Goal: Task Accomplishment & Management: Manage account settings

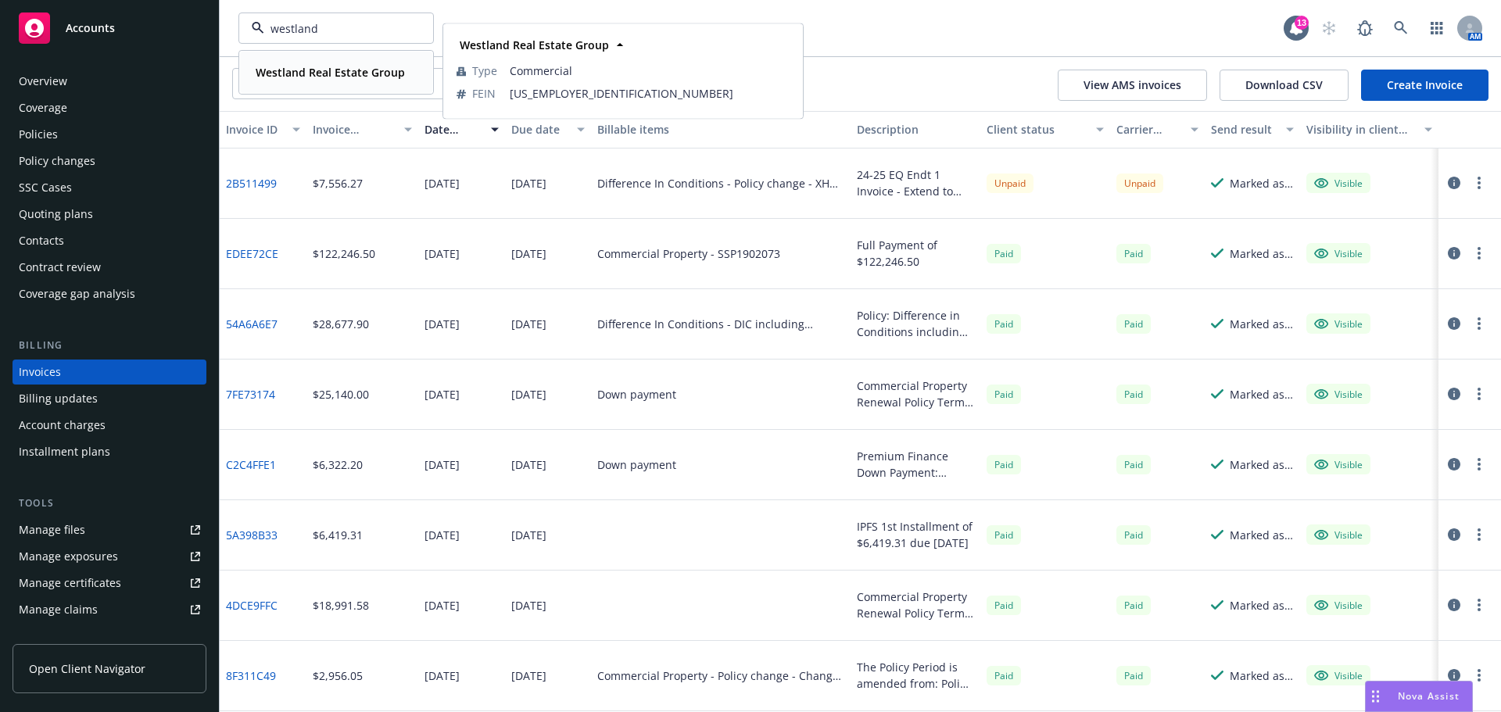
click at [316, 70] on strong "Westland Real Estate Group" at bounding box center [330, 72] width 149 height 15
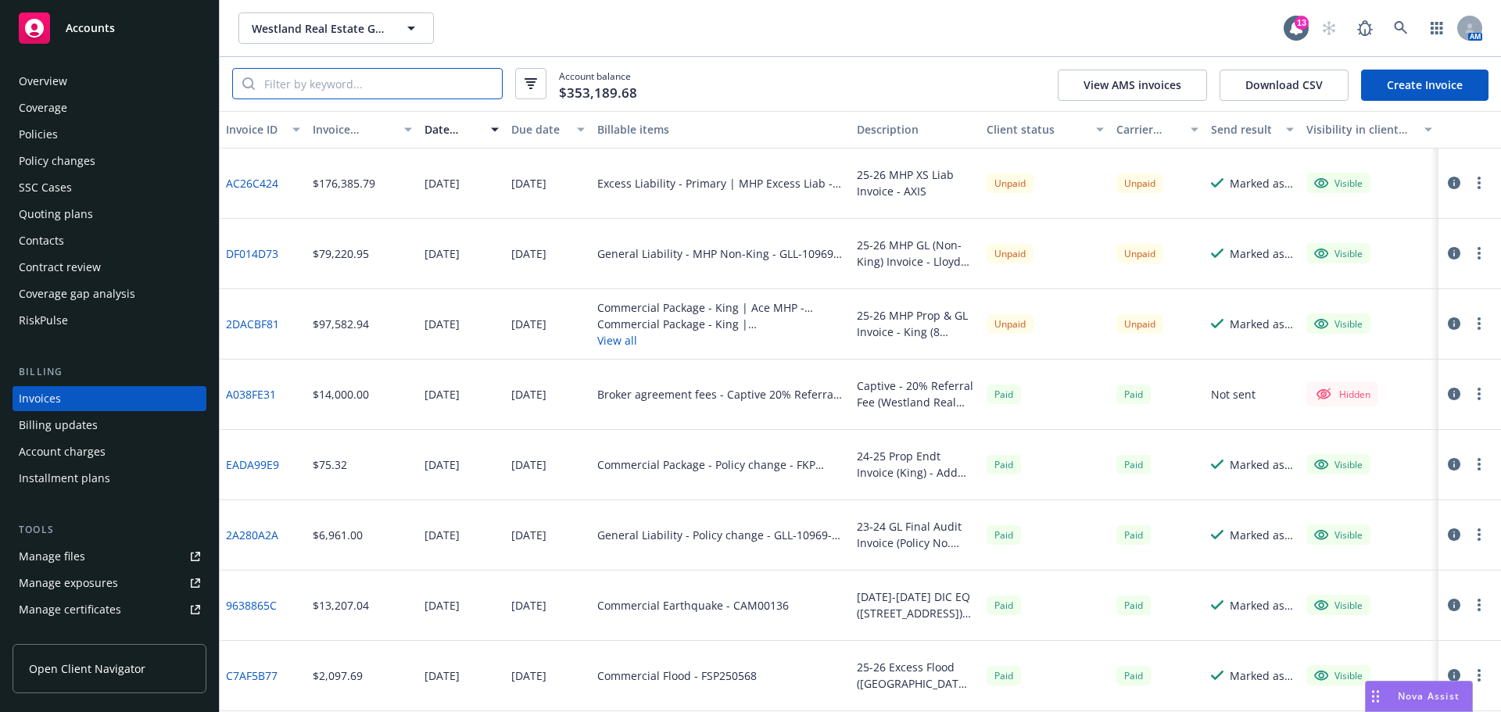
click at [317, 72] on input "search" at bounding box center [378, 84] width 247 height 30
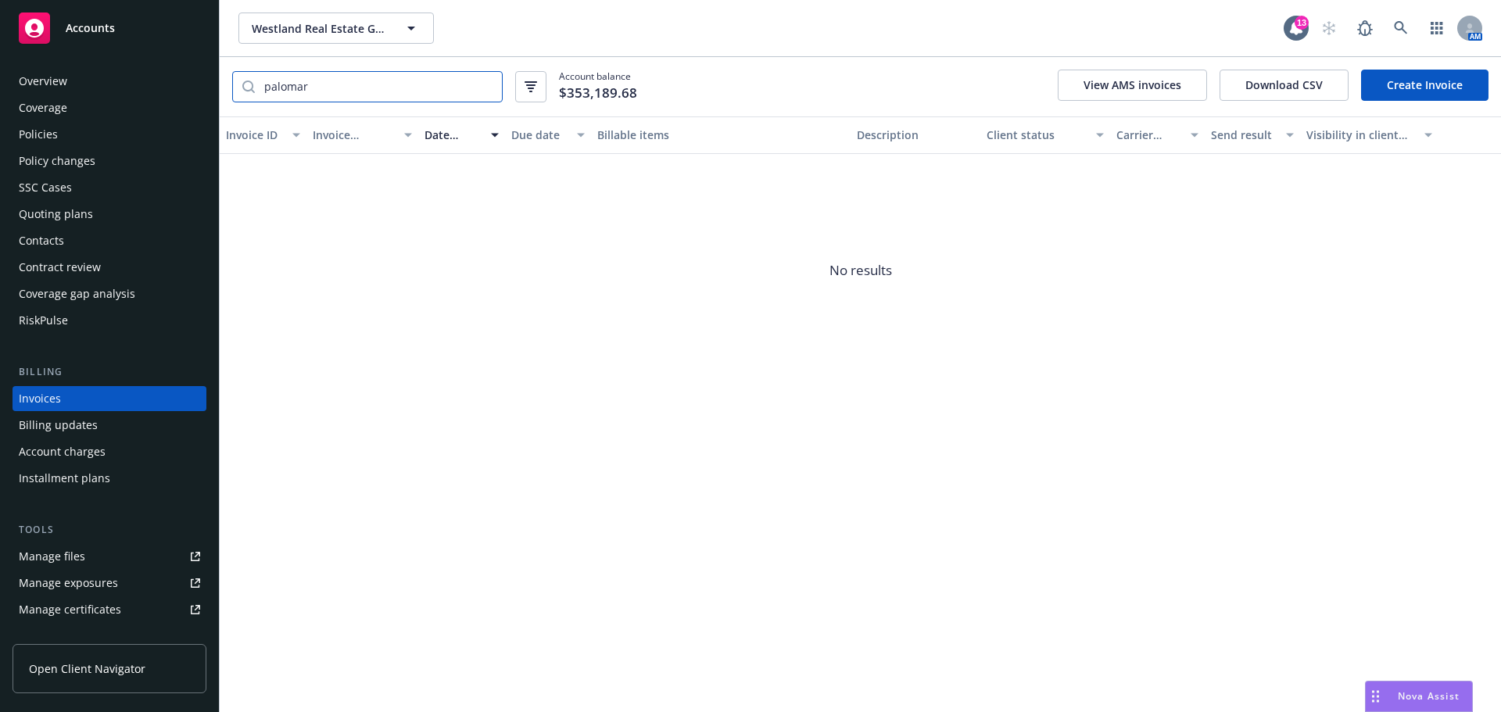
type input "palomar"
click at [90, 140] on div "Policies" at bounding box center [109, 134] width 181 height 25
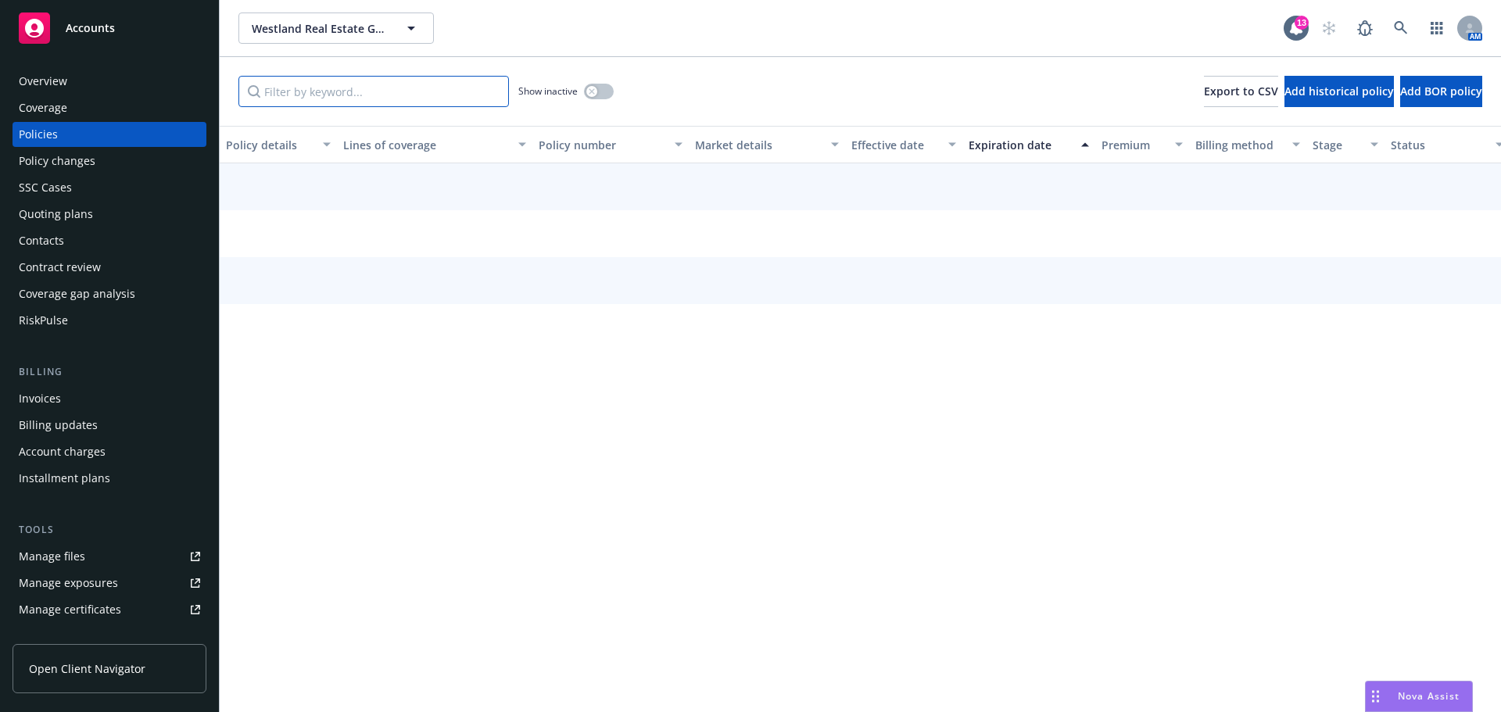
click at [382, 93] on input "Filter by keyword..." at bounding box center [373, 91] width 270 height 31
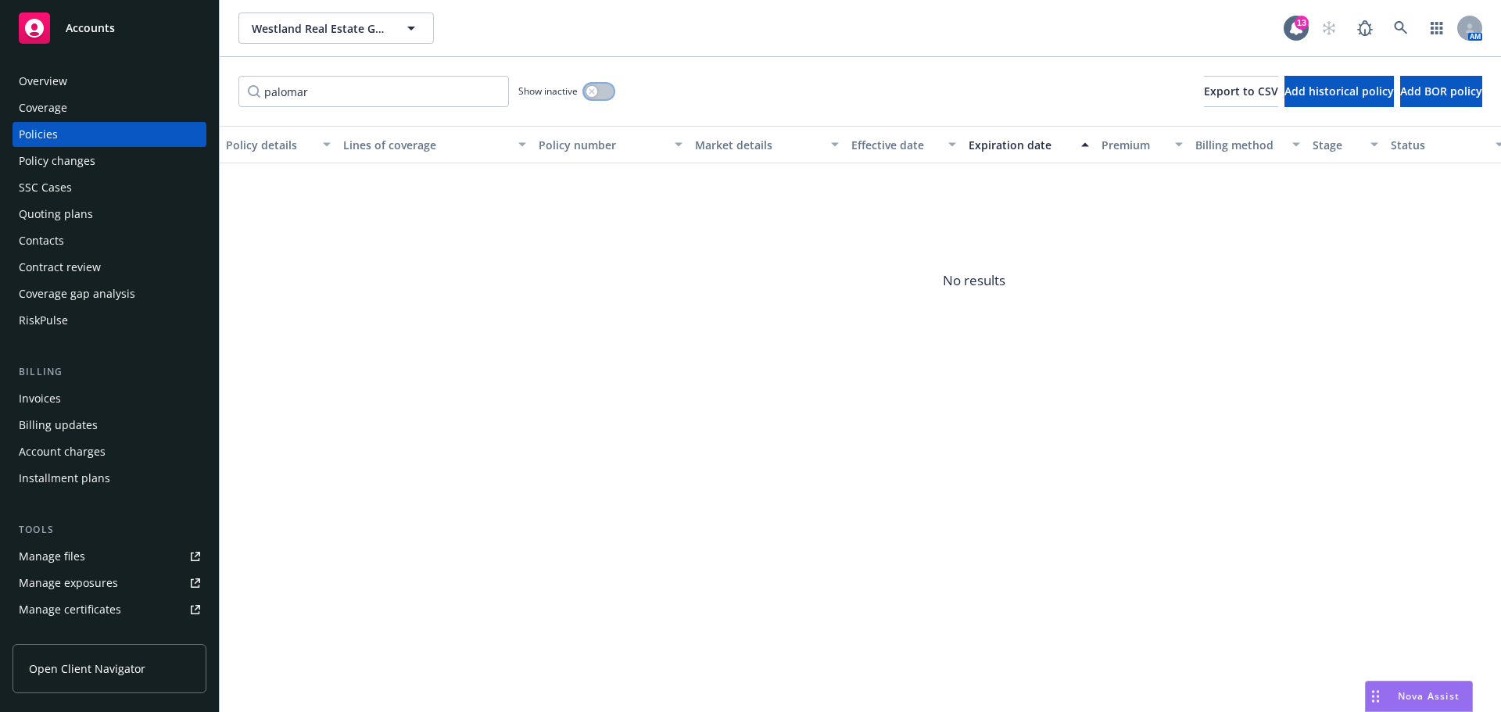
click at [594, 95] on div "button" at bounding box center [591, 91] width 11 height 11
drag, startPoint x: 379, startPoint y: 94, endPoint x: 137, endPoint y: 84, distance: 242.5
click at [137, 84] on div "Accounts Overview Coverage Policies Policy changes SSC Cases Quoting plans Cont…" at bounding box center [750, 356] width 1501 height 712
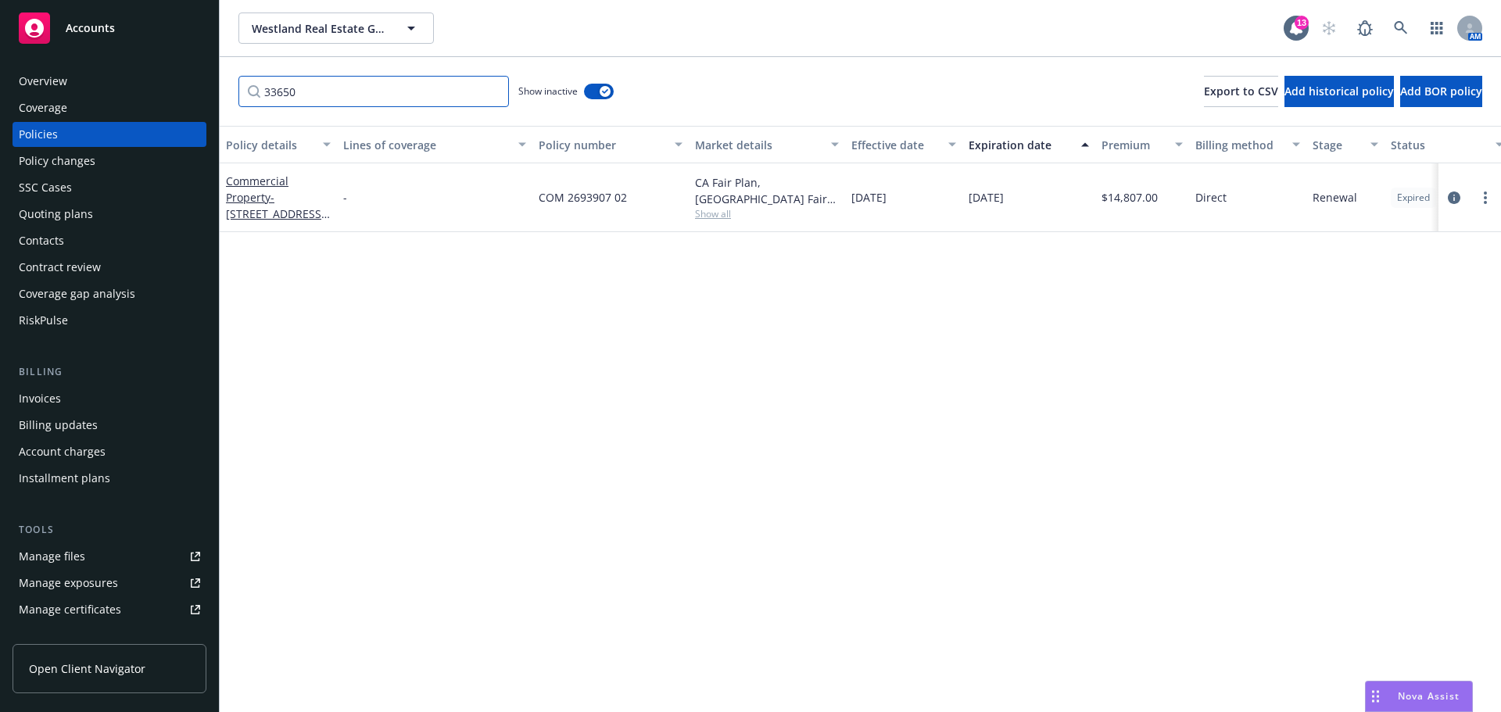
type input "33650"
click at [1484, 202] on icon "more" at bounding box center [1485, 198] width 3 height 13
click at [1412, 267] on link "Renew with incumbent" at bounding box center [1402, 260] width 184 height 31
select select "12"
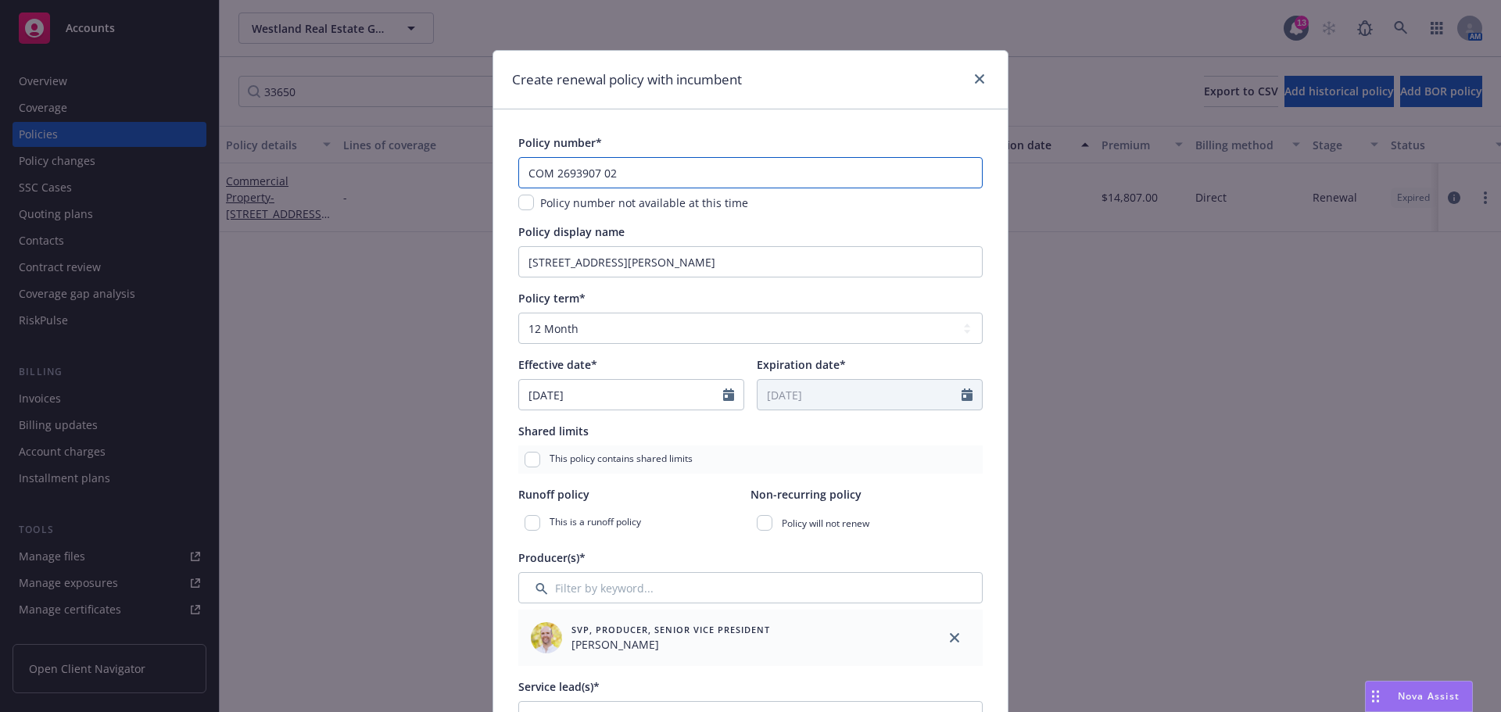
click at [749, 181] on input "COM 2693907 02" at bounding box center [750, 172] width 464 height 31
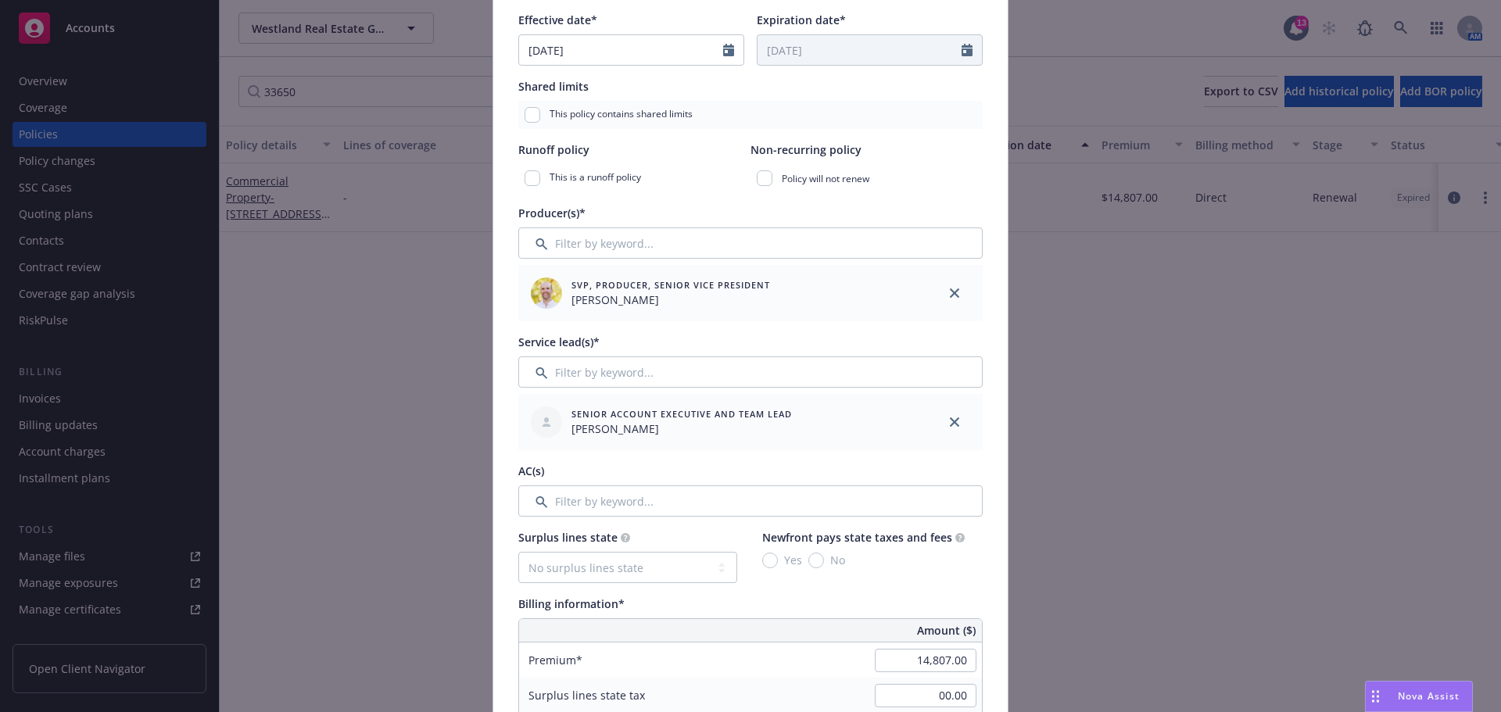
scroll to position [469, 0]
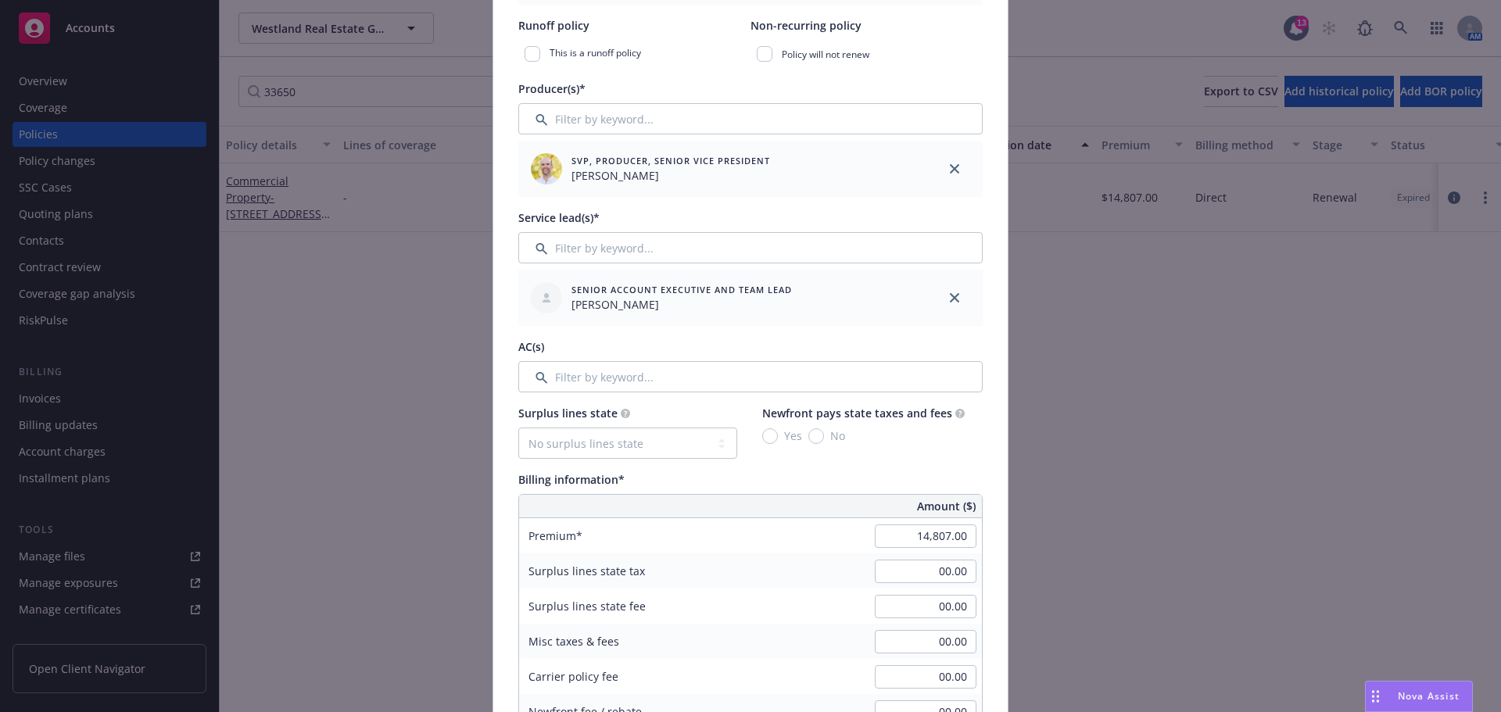
type input "COM 2693907 03"
click at [583, 374] on input "Filter by keyword..." at bounding box center [750, 376] width 464 height 31
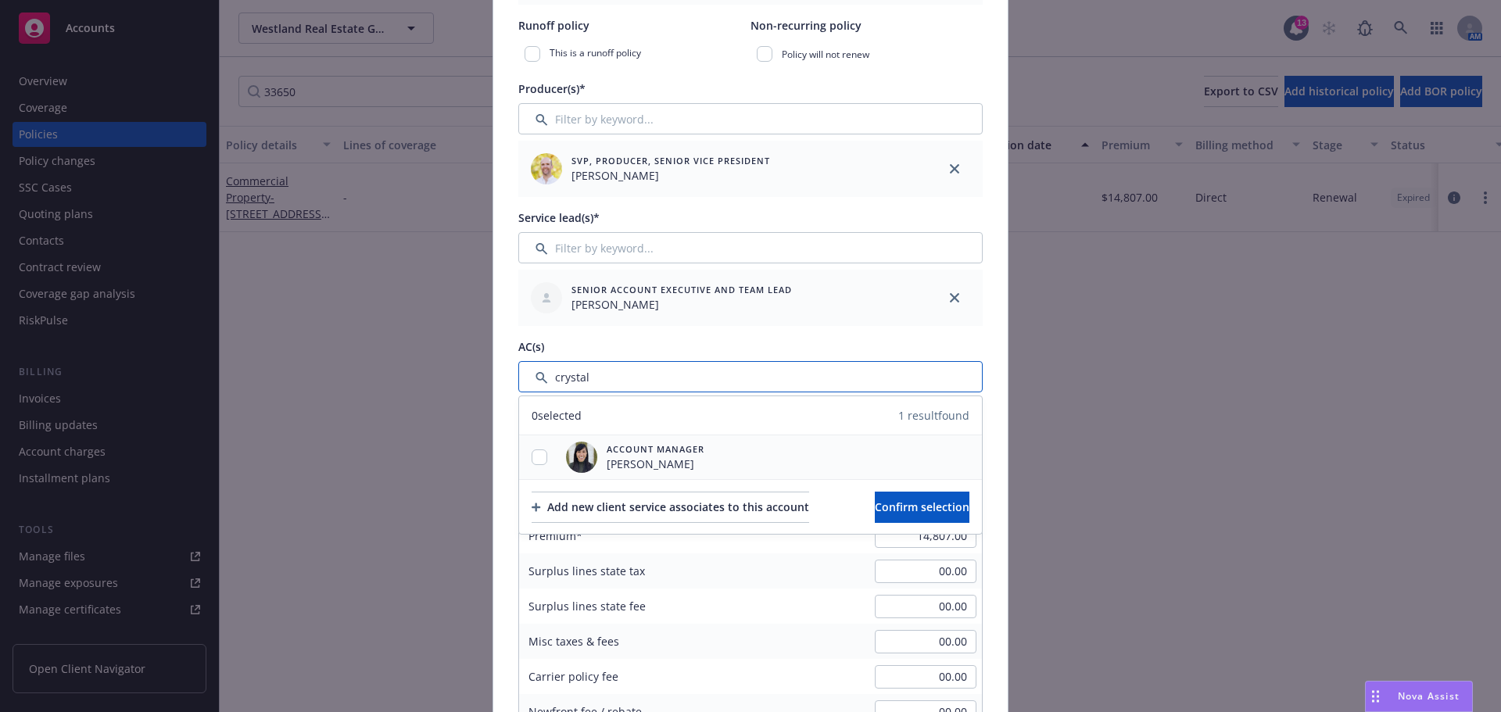
type input "crystal"
click at [534, 458] on input "checkbox" at bounding box center [540, 457] width 16 height 16
checkbox input "true"
drag, startPoint x: 646, startPoint y: 371, endPoint x: 521, endPoint y: 366, distance: 126.0
click at [521, 366] on input "Filter by keyword..." at bounding box center [750, 376] width 464 height 31
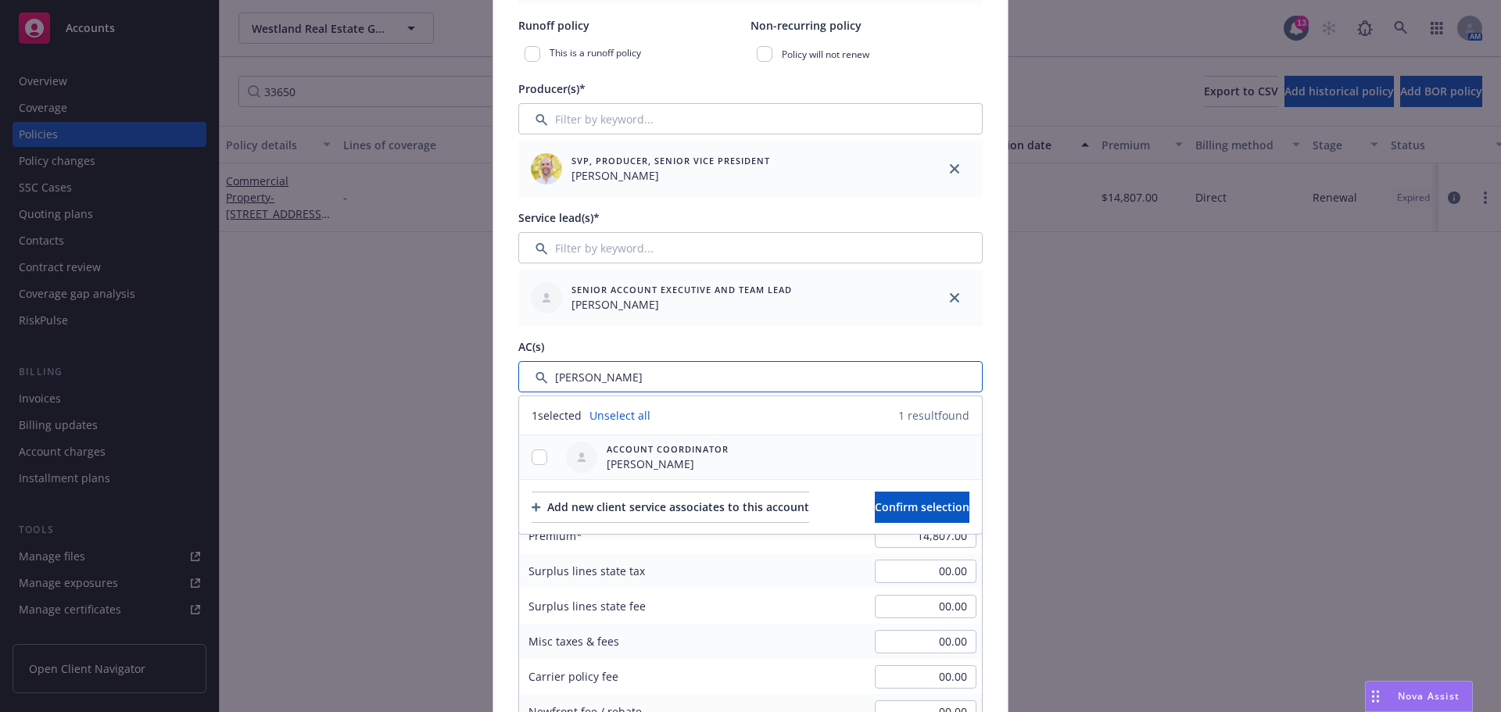
type input "[PERSON_NAME]"
click at [532, 452] on input "checkbox" at bounding box center [540, 457] width 16 height 16
checkbox input "true"
click at [964, 500] on span "Confirm selection" at bounding box center [922, 507] width 95 height 15
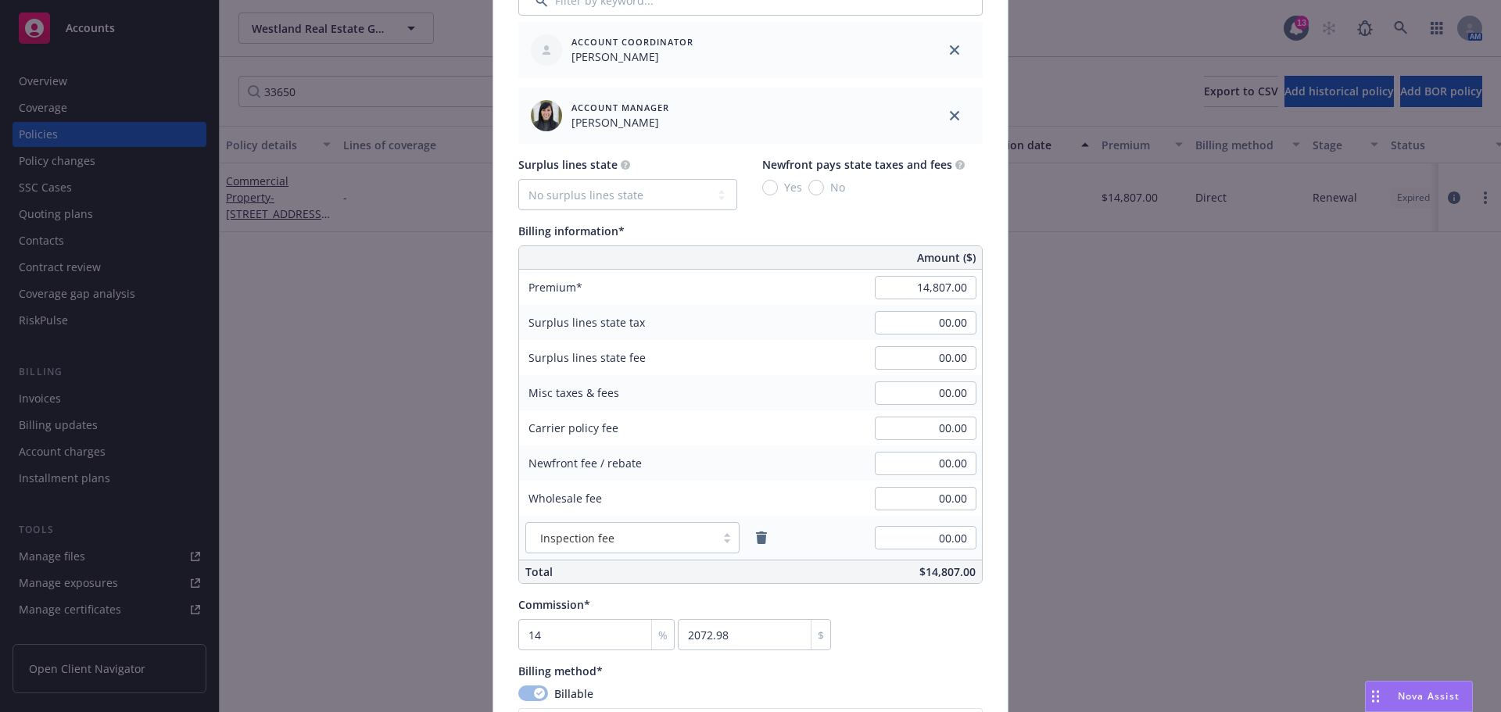
scroll to position [860, 0]
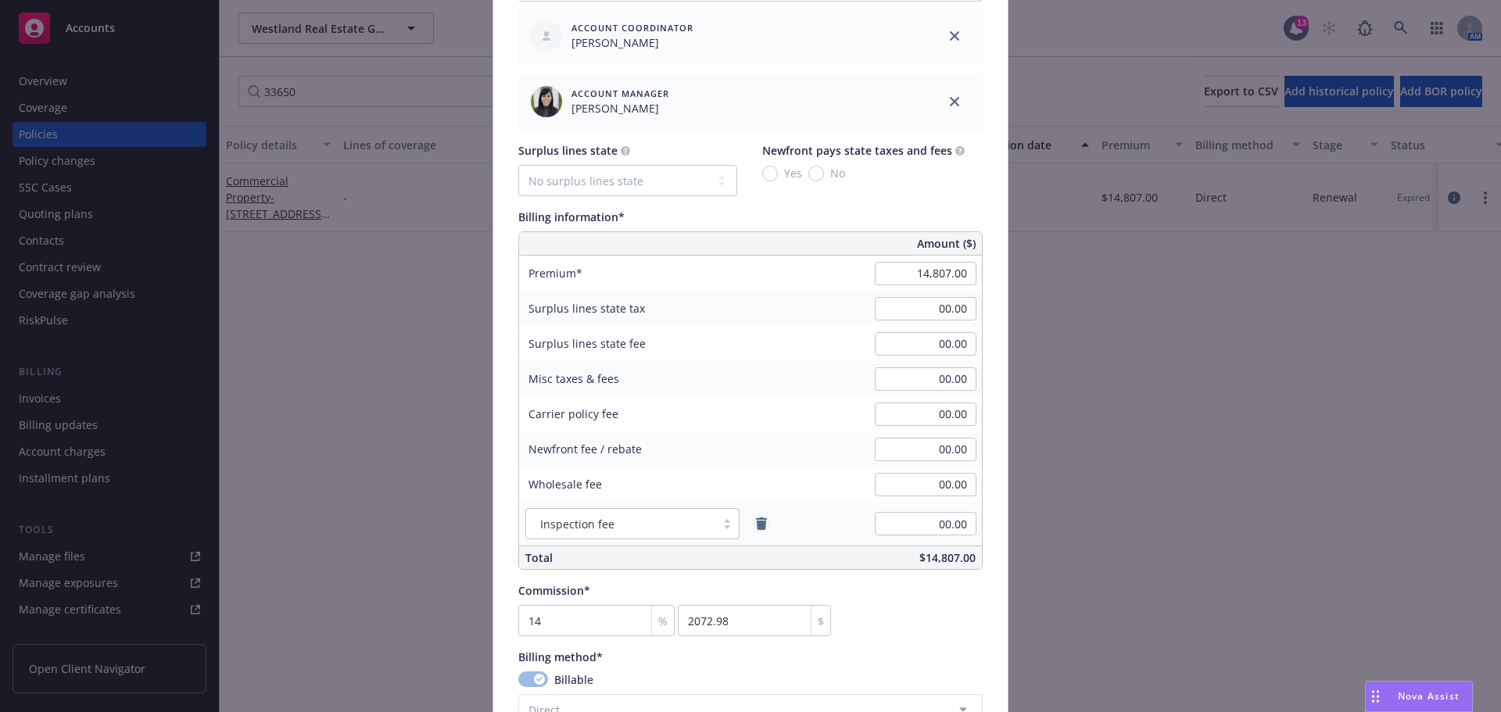
click at [758, 524] on icon "remove" at bounding box center [761, 524] width 11 height 13
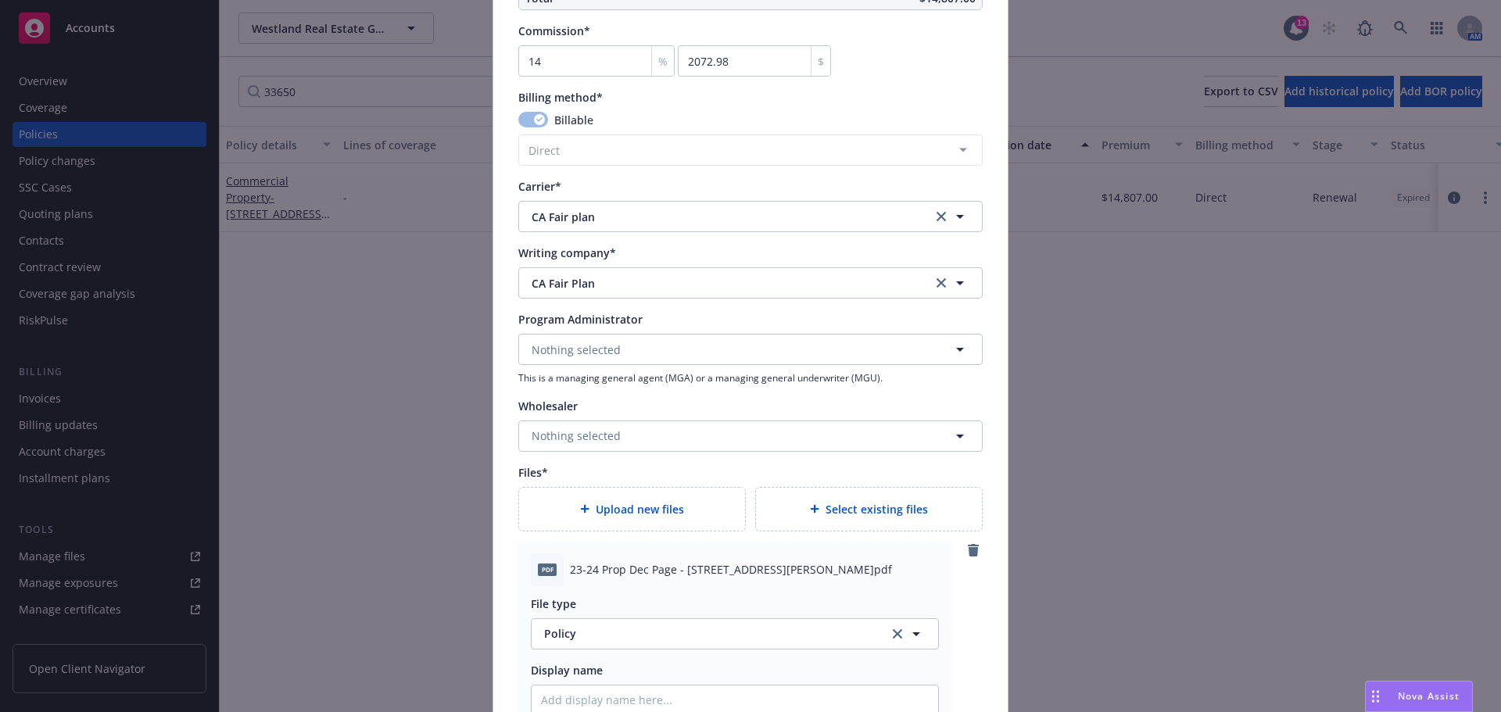
scroll to position [1563, 0]
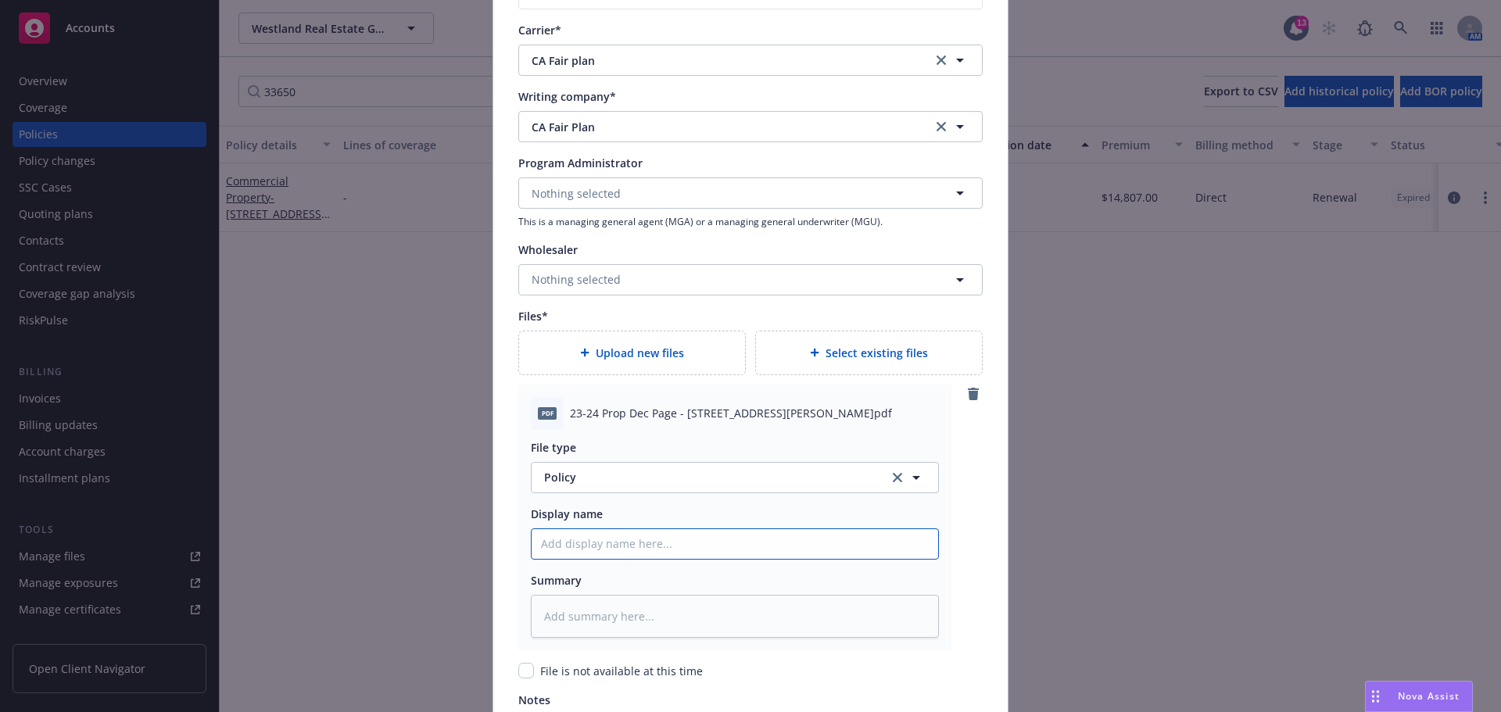
click at [675, 546] on input "Policy display name" at bounding box center [735, 544] width 407 height 30
paste input "23-24 Prop Dec Page - [STREET_ADDRESS][PERSON_NAME]"
type textarea "x"
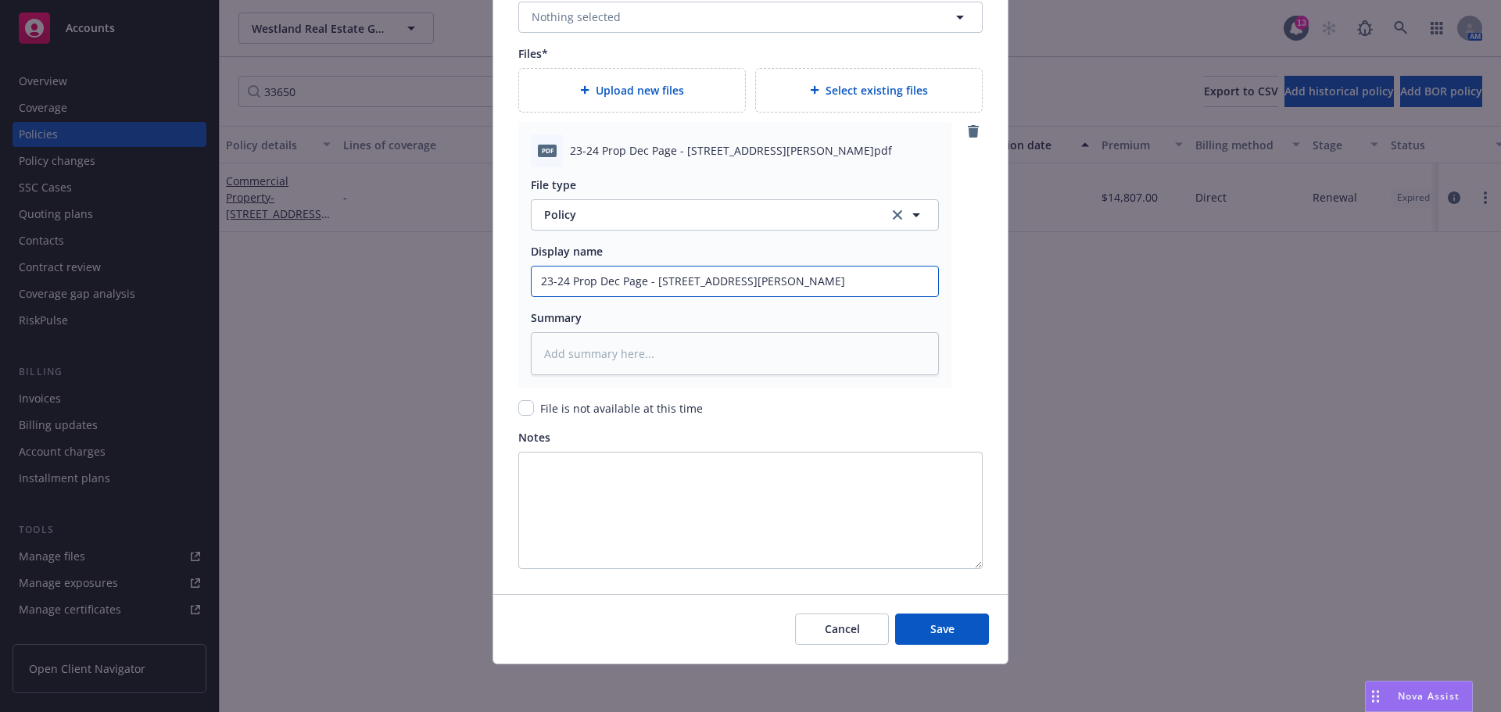
scroll to position [1828, 0]
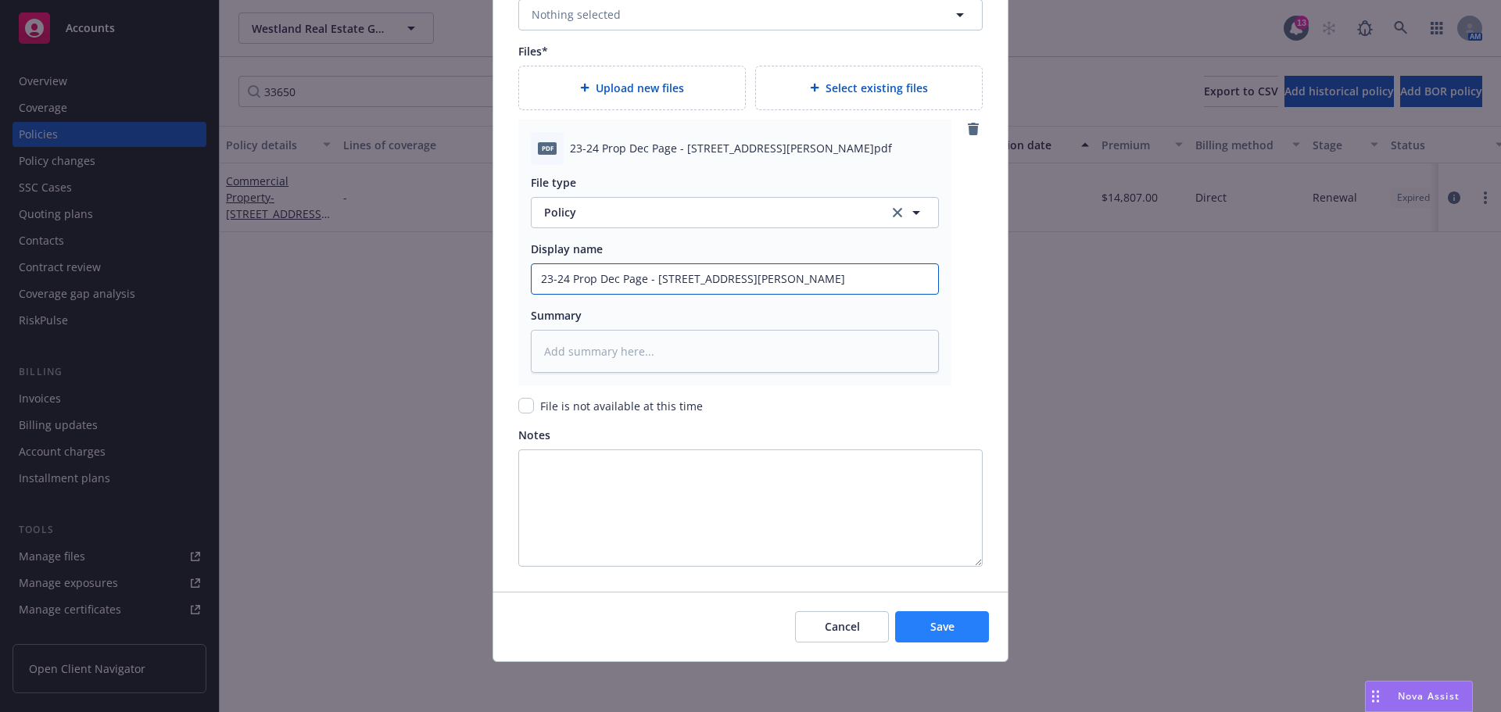
type input "23-24 Prop Dec Page - [STREET_ADDRESS][PERSON_NAME]"
click at [906, 624] on button "Save" at bounding box center [942, 626] width 94 height 31
click at [939, 623] on span "Save" at bounding box center [942, 626] width 24 height 15
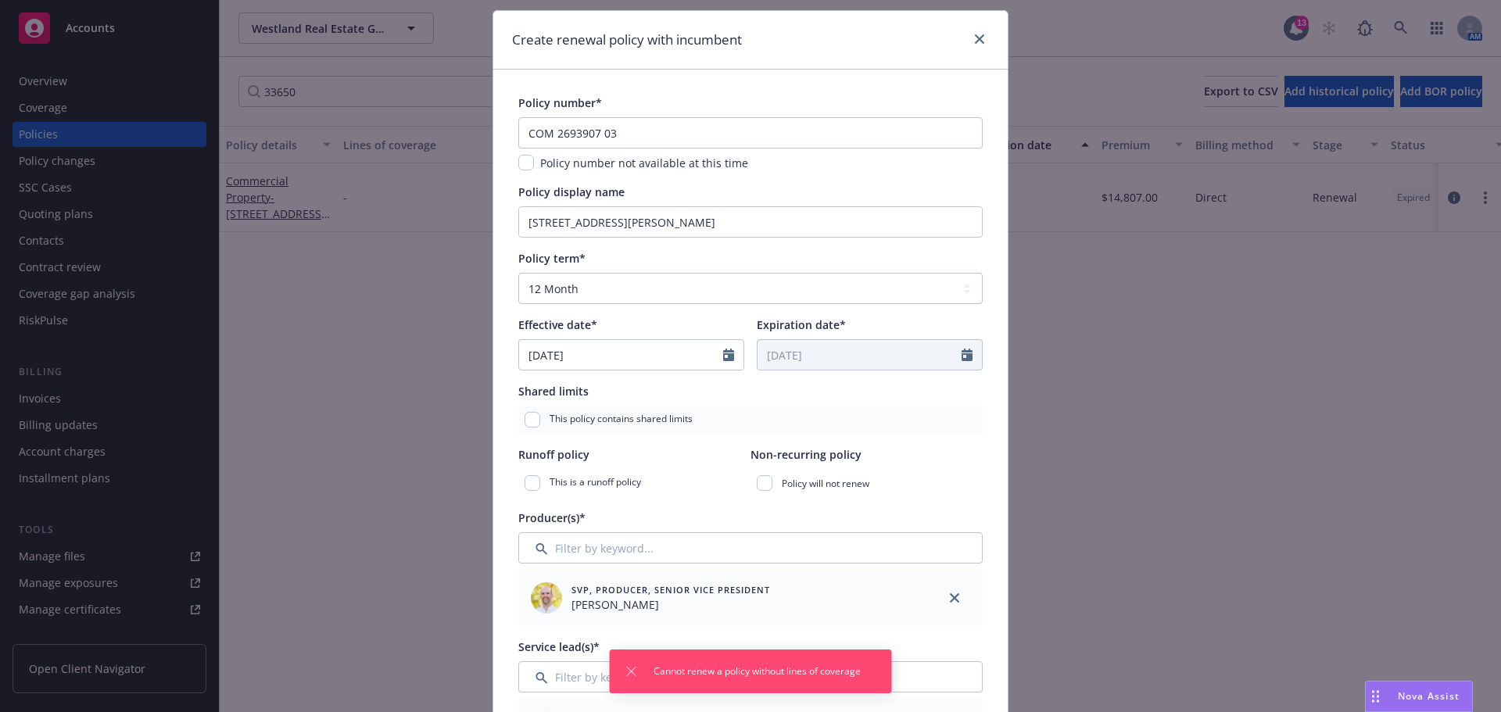
scroll to position [0, 0]
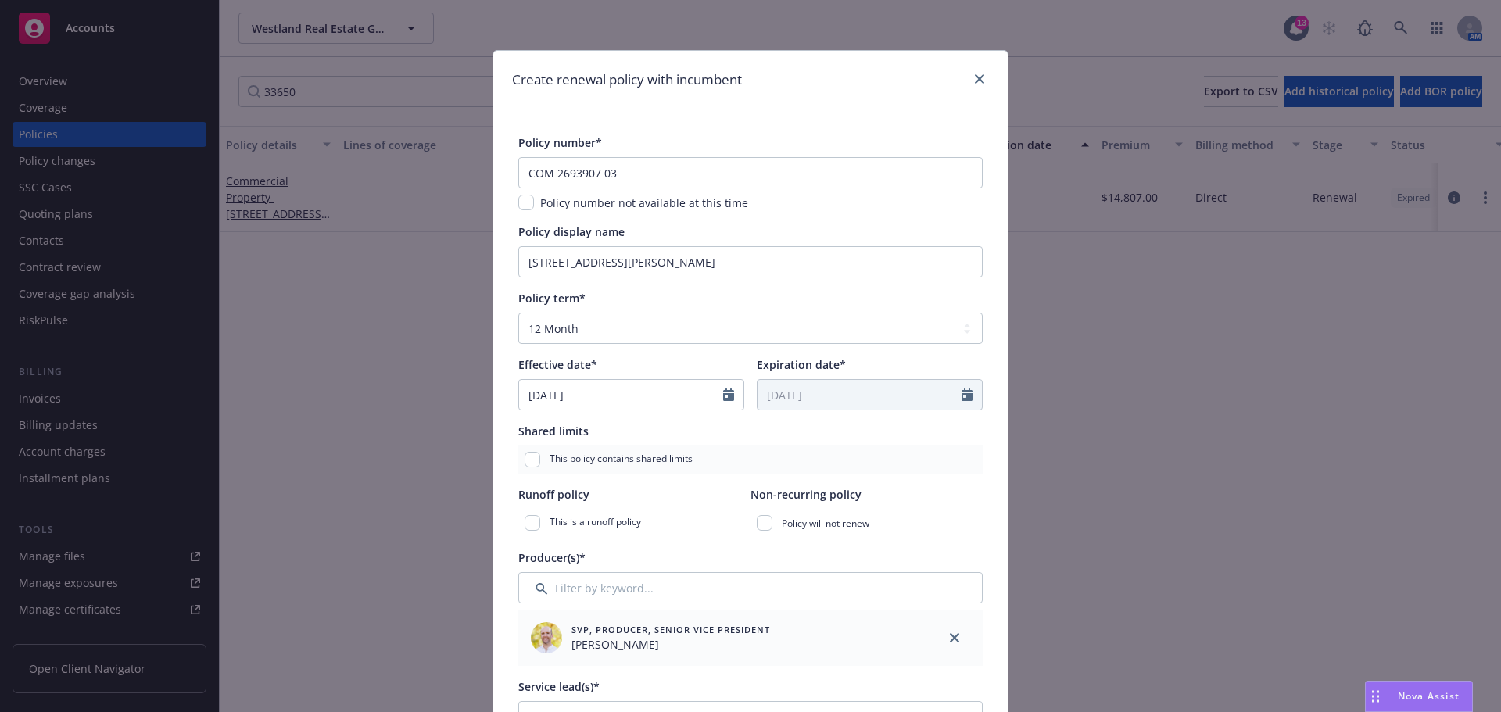
click at [742, 142] on div "Policy number*" at bounding box center [750, 142] width 464 height 16
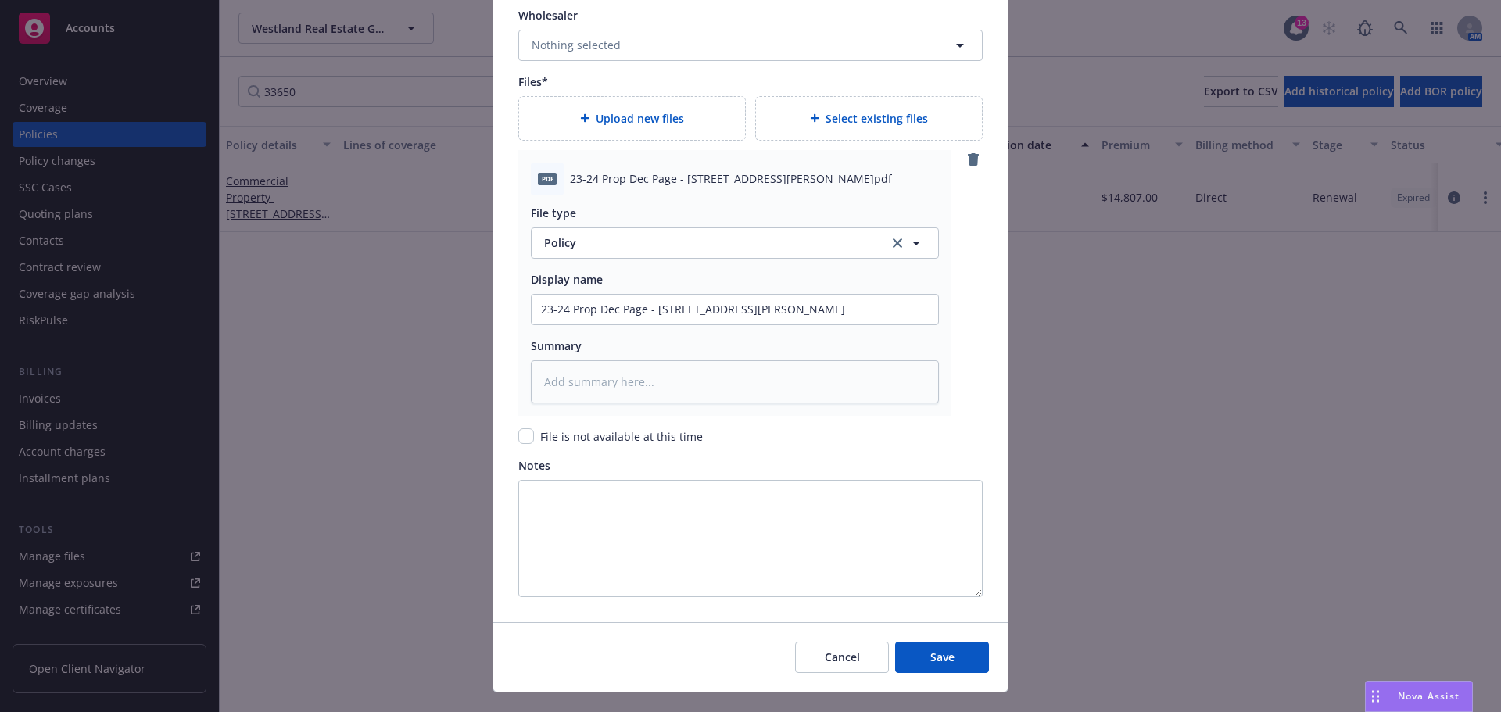
scroll to position [1828, 0]
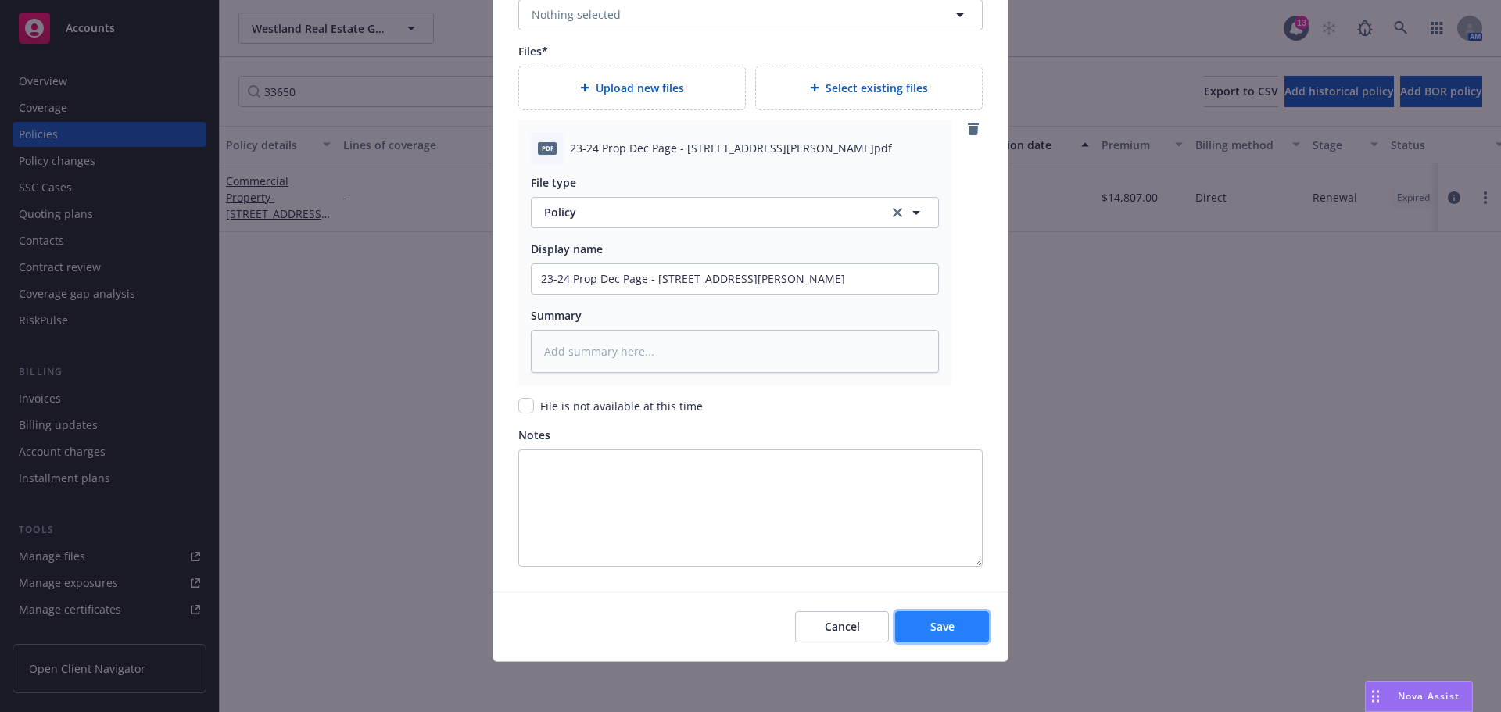
click at [937, 614] on button "Save" at bounding box center [942, 626] width 94 height 31
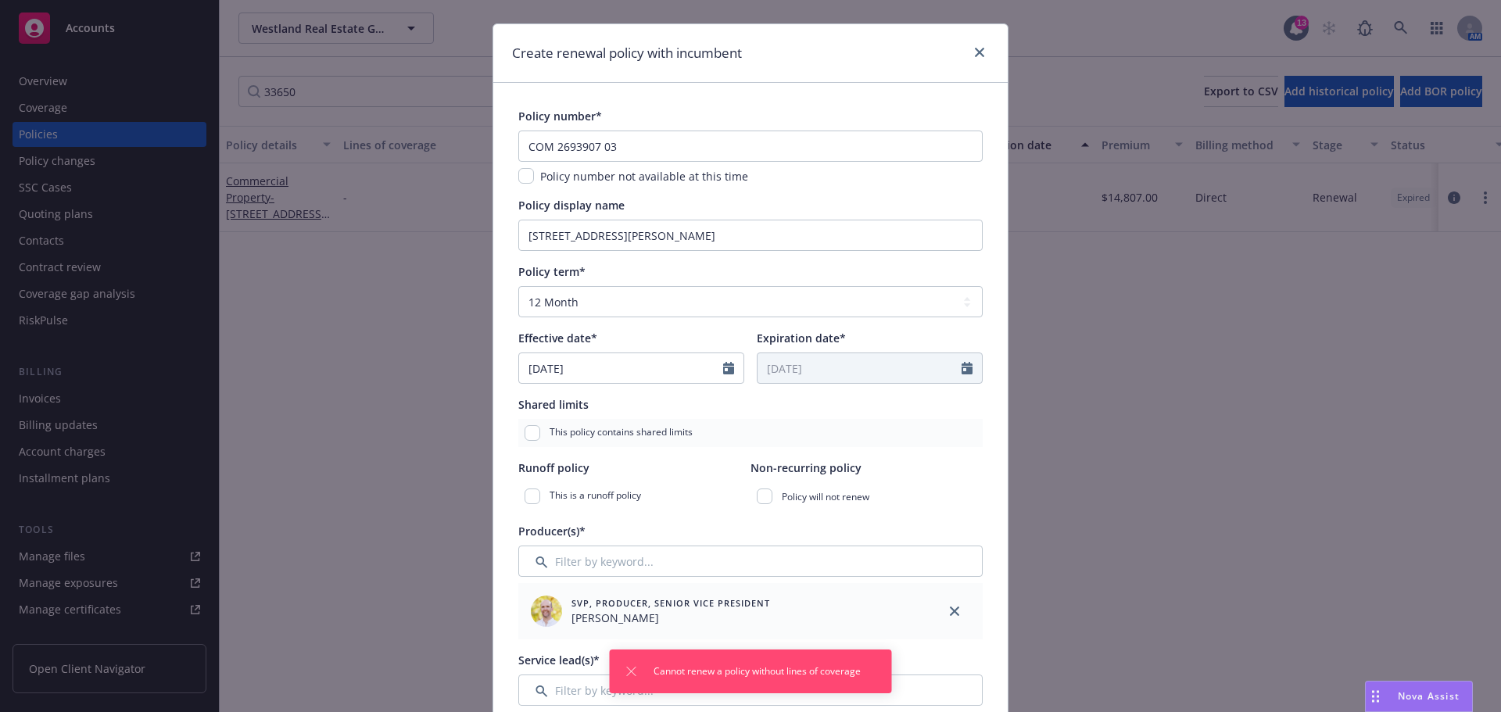
scroll to position [0, 0]
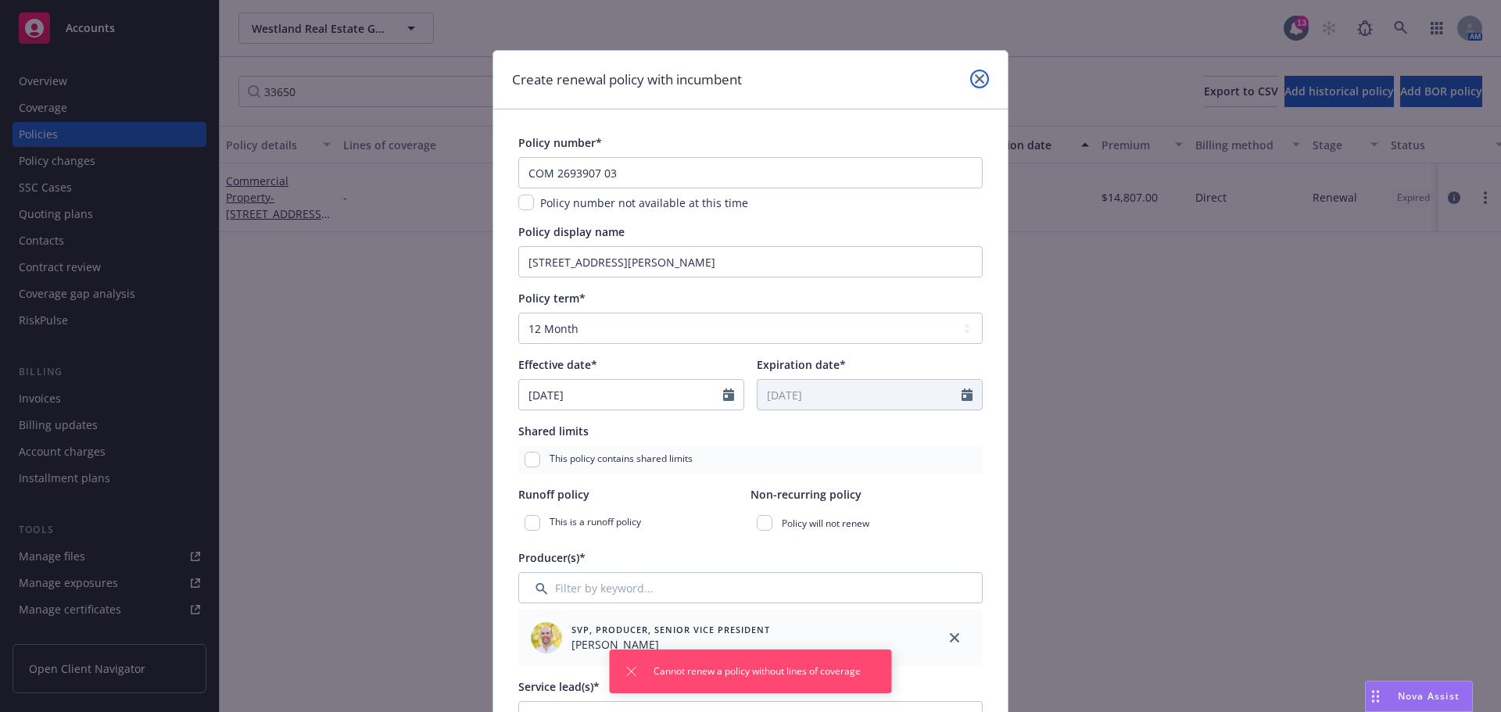
click at [970, 83] on link "close" at bounding box center [979, 79] width 19 height 19
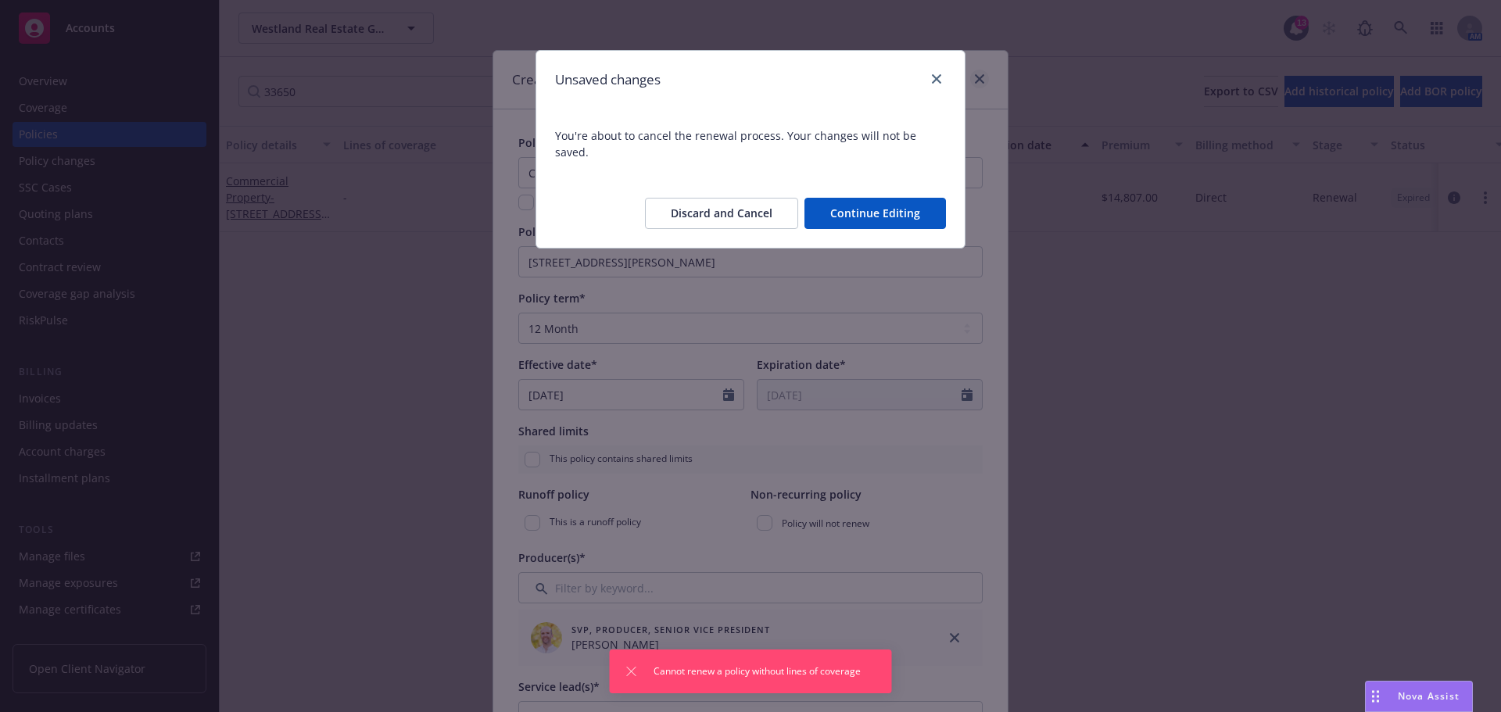
type textarea "x"
click at [735, 201] on button "Discard and Cancel" at bounding box center [721, 213] width 153 height 31
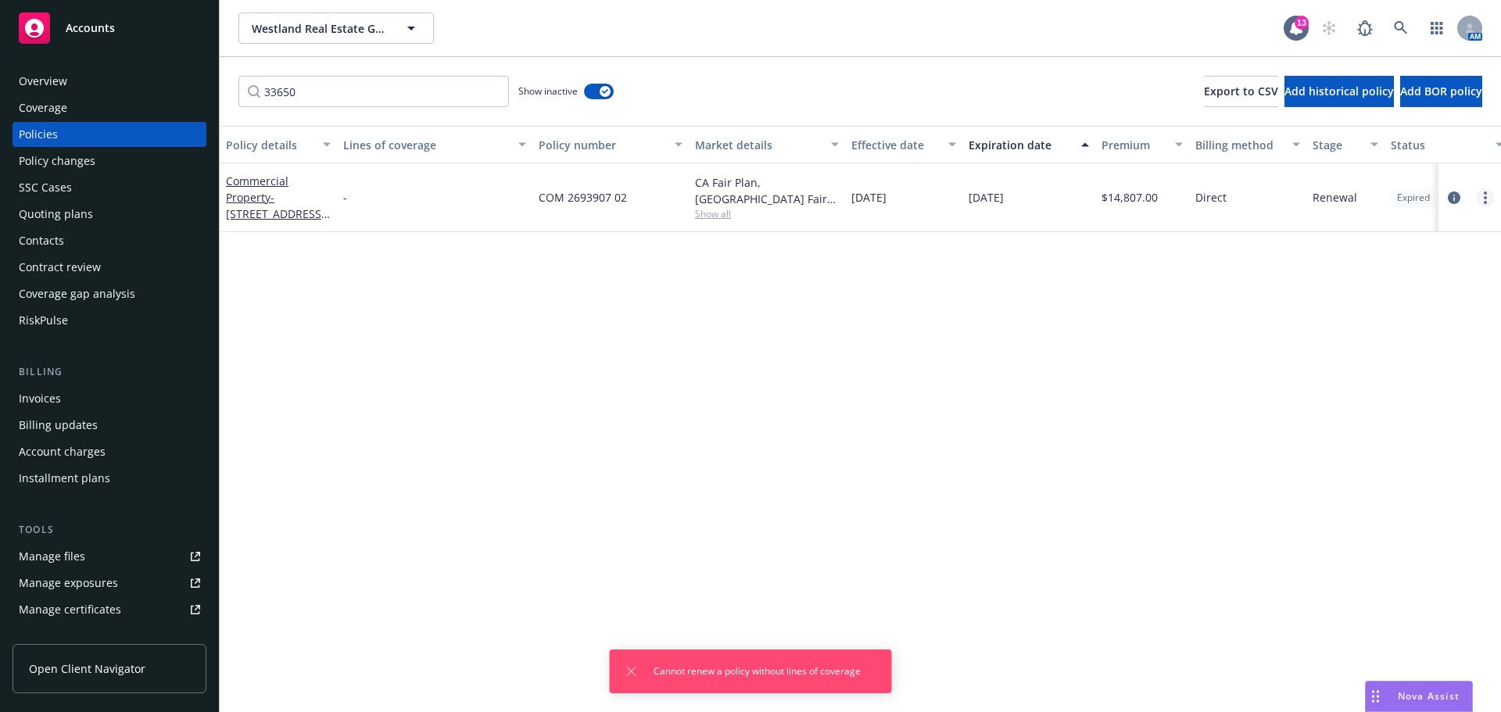
click at [1482, 197] on link "more" at bounding box center [1485, 197] width 19 height 19
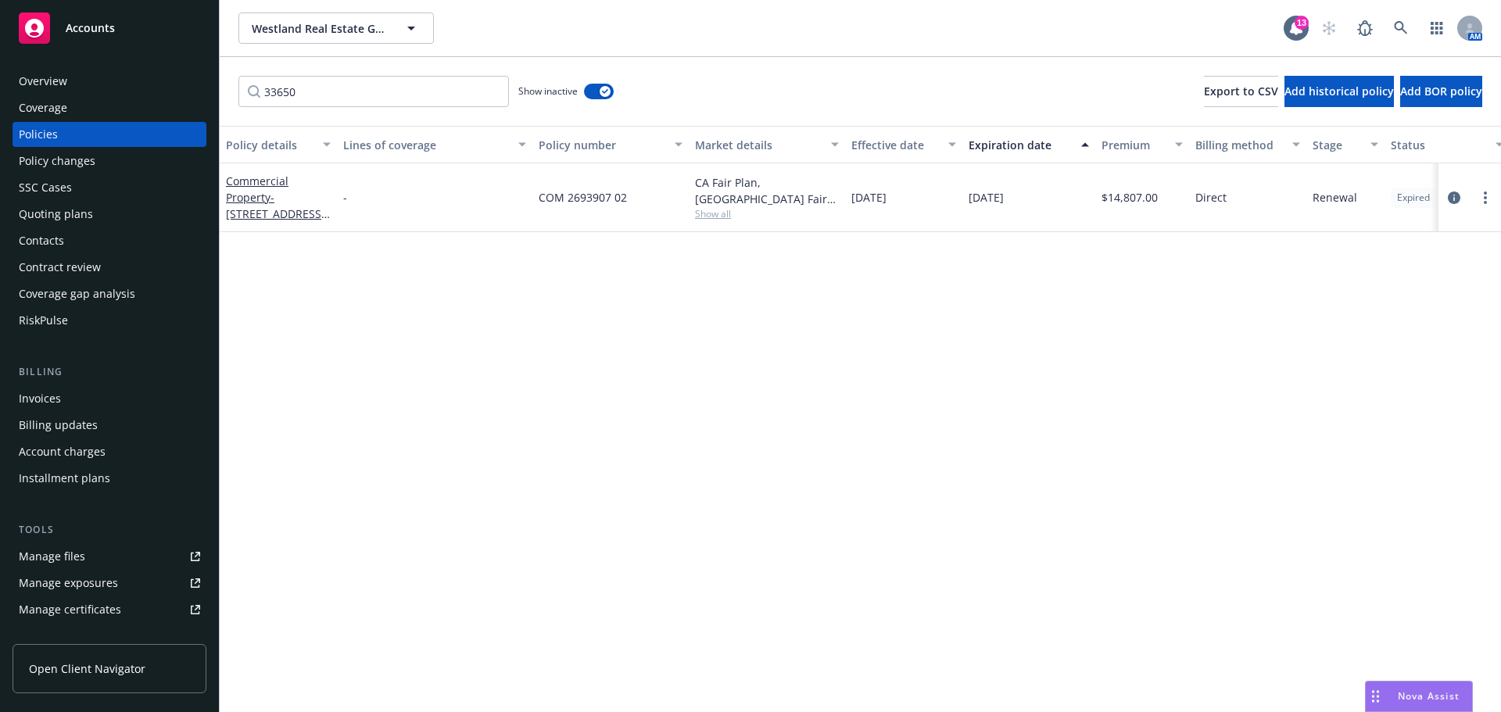
click at [1419, 238] on div "Policy details Lines of coverage Policy number Market details Effective date Ex…" at bounding box center [860, 419] width 1281 height 586
click at [823, 367] on div "Policy details Lines of coverage Policy number Market details Effective date Ex…" at bounding box center [860, 419] width 1281 height 586
click at [1487, 199] on link "more" at bounding box center [1485, 197] width 19 height 19
click at [1434, 234] on link "Manage lines of coverage" at bounding box center [1402, 229] width 184 height 31
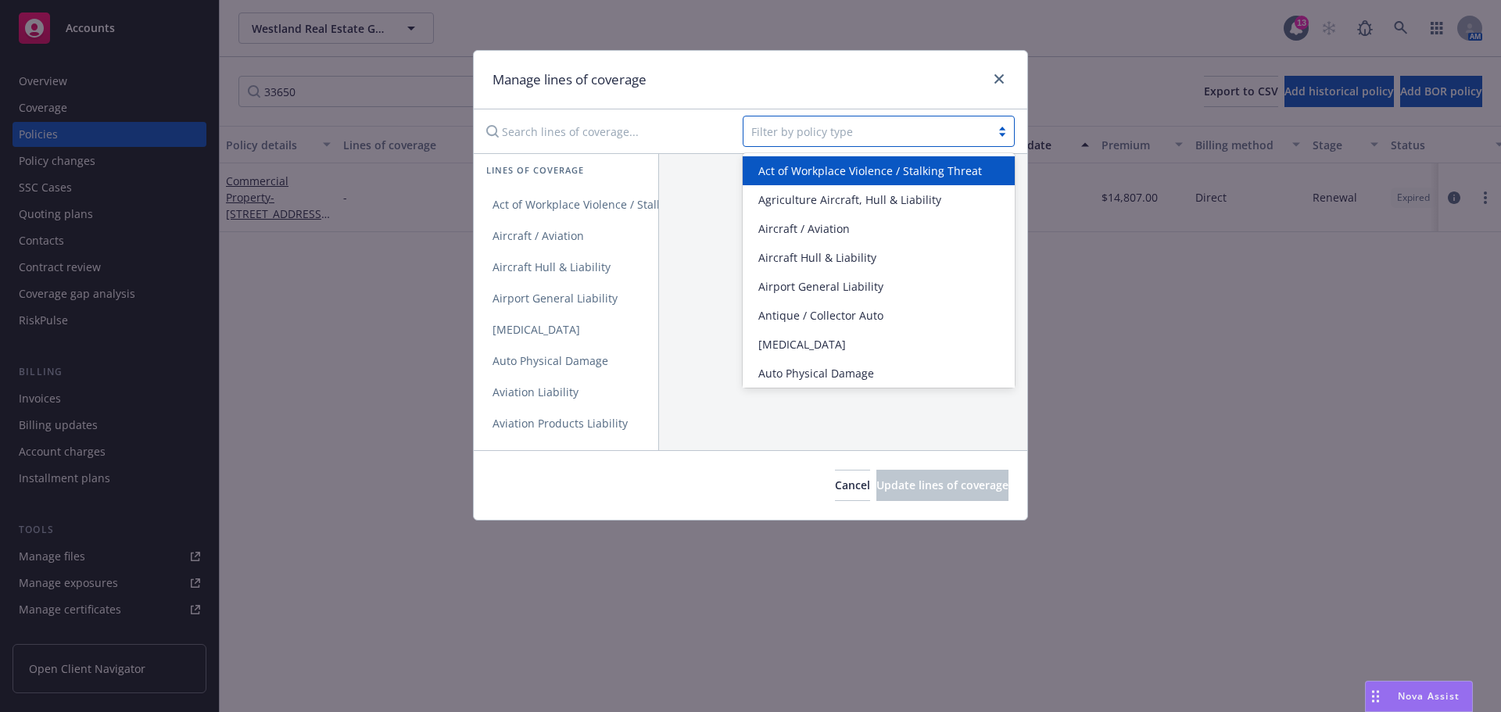
click at [833, 130] on div at bounding box center [866, 131] width 231 height 19
type input "commercial pr"
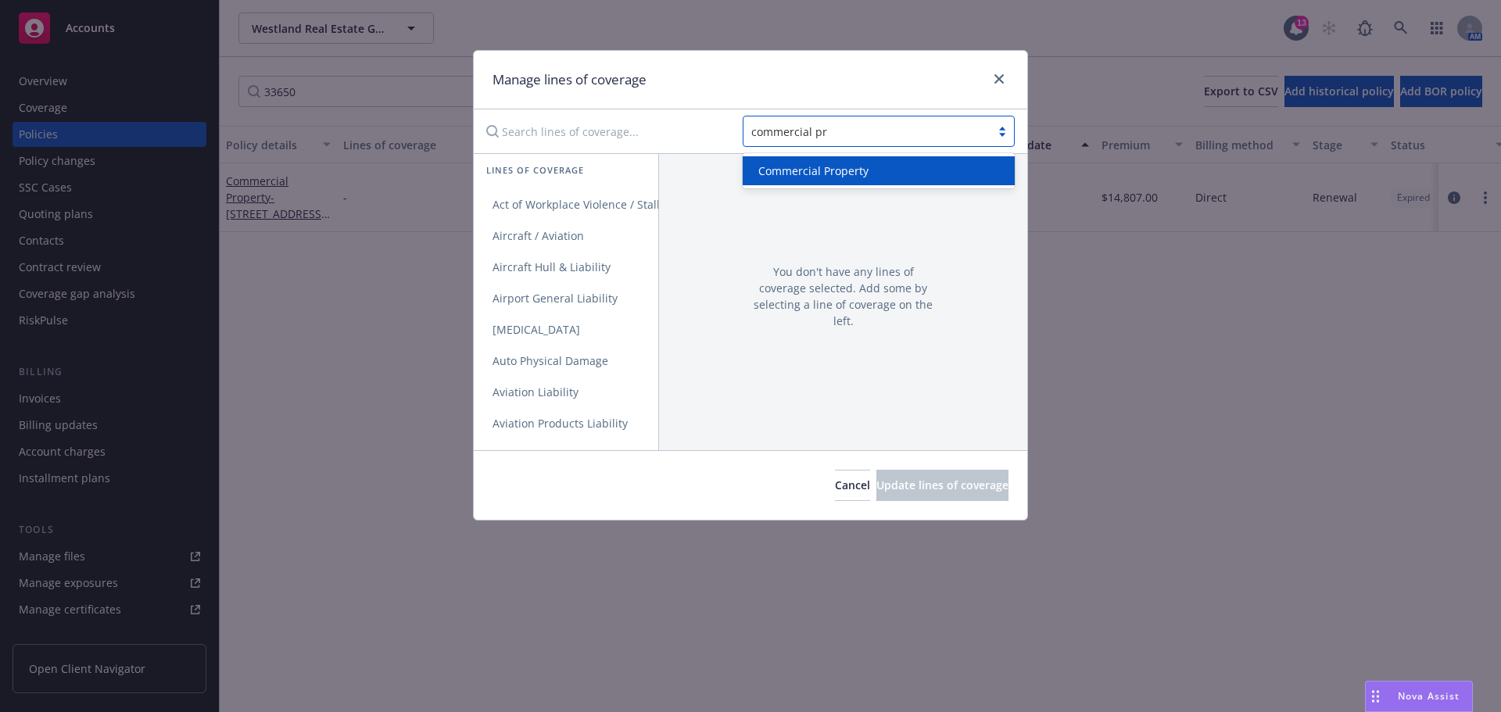
click at [800, 169] on span "Commercial Property" at bounding box center [813, 171] width 110 height 16
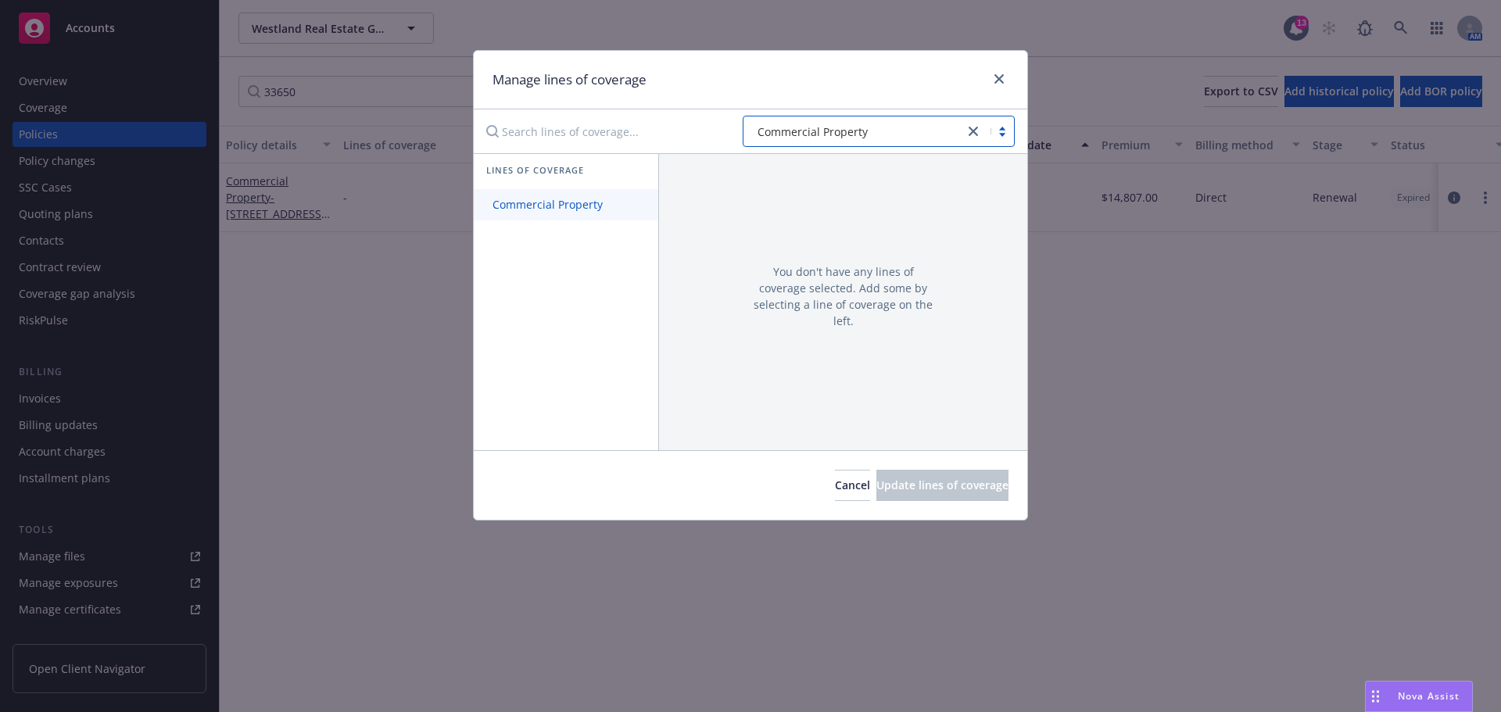
click at [523, 205] on span "Commercial Property" at bounding box center [548, 204] width 148 height 15
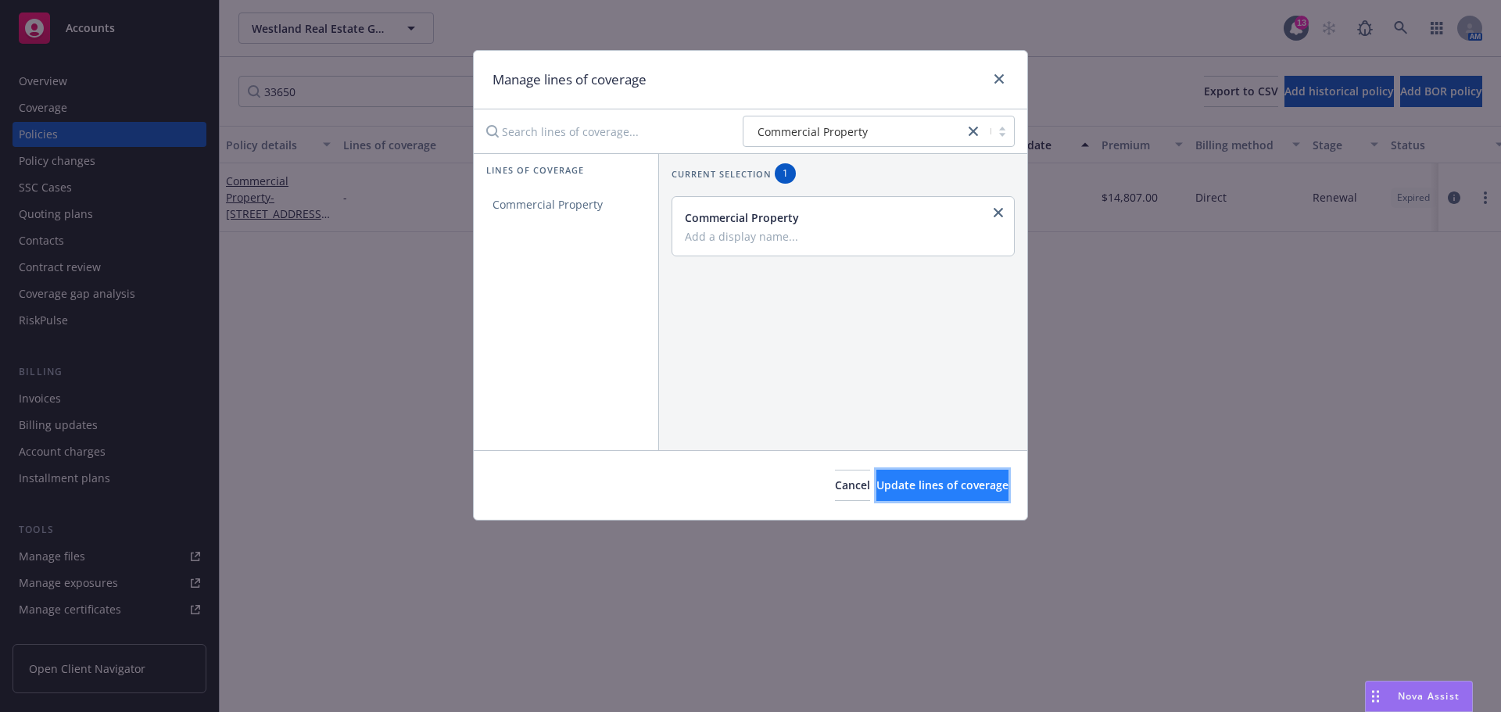
click at [912, 500] on button "Update lines of coverage" at bounding box center [942, 485] width 132 height 31
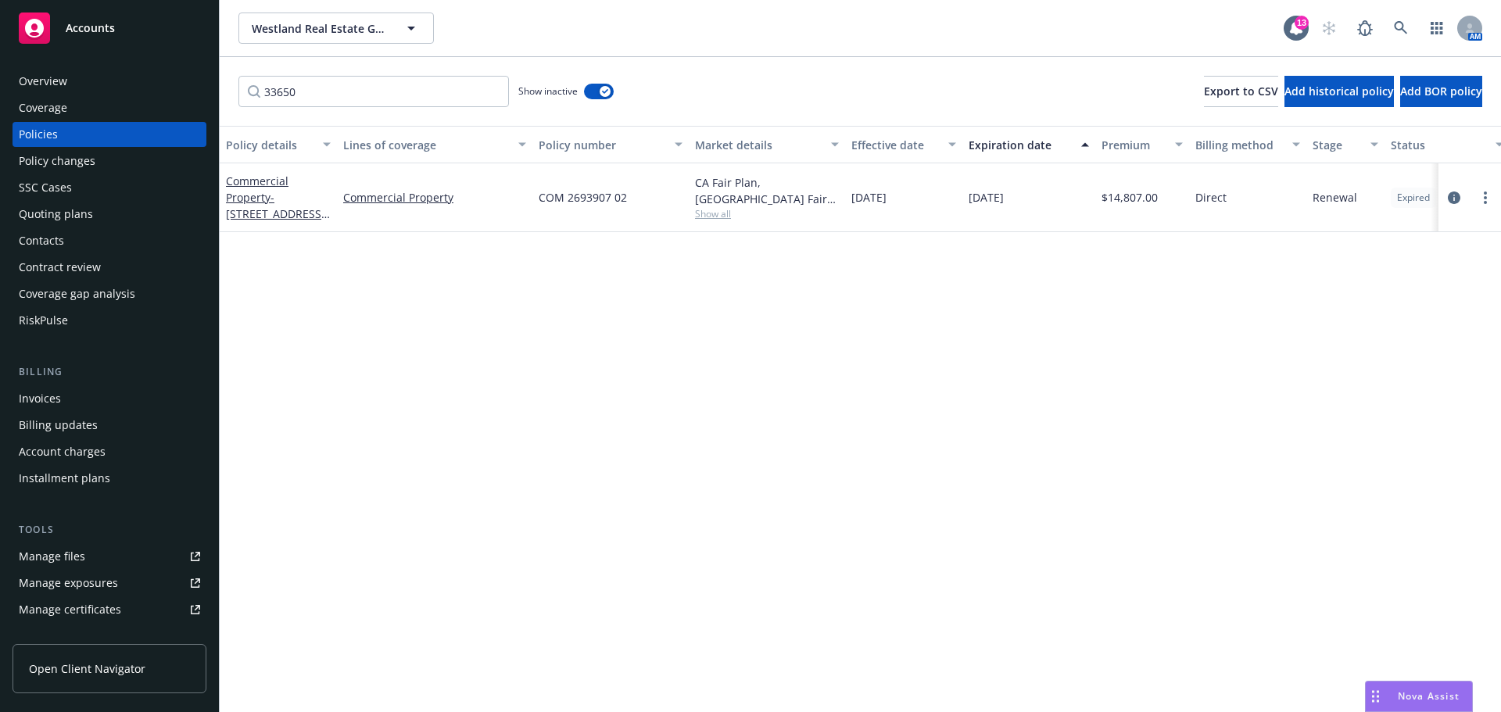
click at [1494, 191] on div at bounding box center [1470, 197] width 50 height 19
click at [1490, 194] on link "more" at bounding box center [1485, 197] width 19 height 19
click at [1421, 262] on link "Renew with incumbent" at bounding box center [1402, 260] width 184 height 31
select select "12"
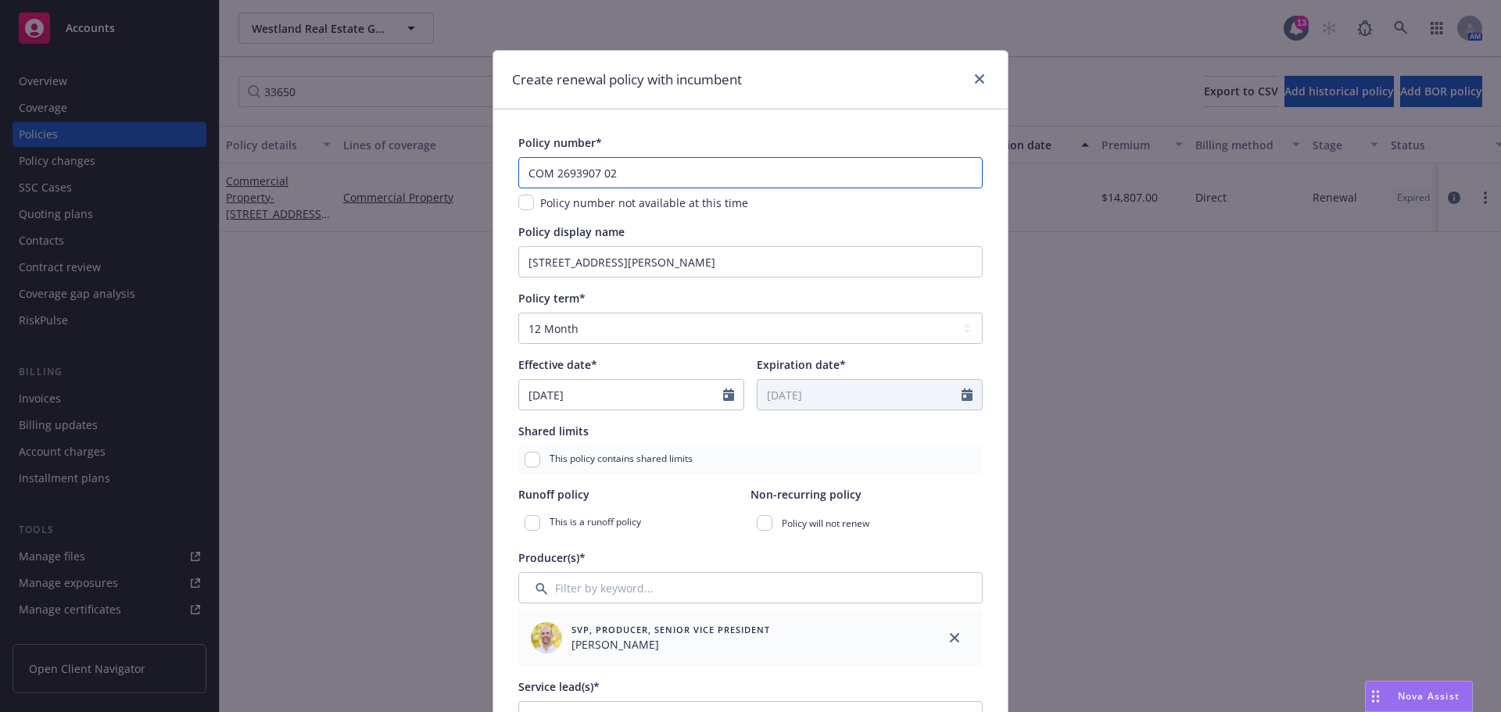
click at [743, 169] on input "COM 2693907 02" at bounding box center [750, 172] width 464 height 31
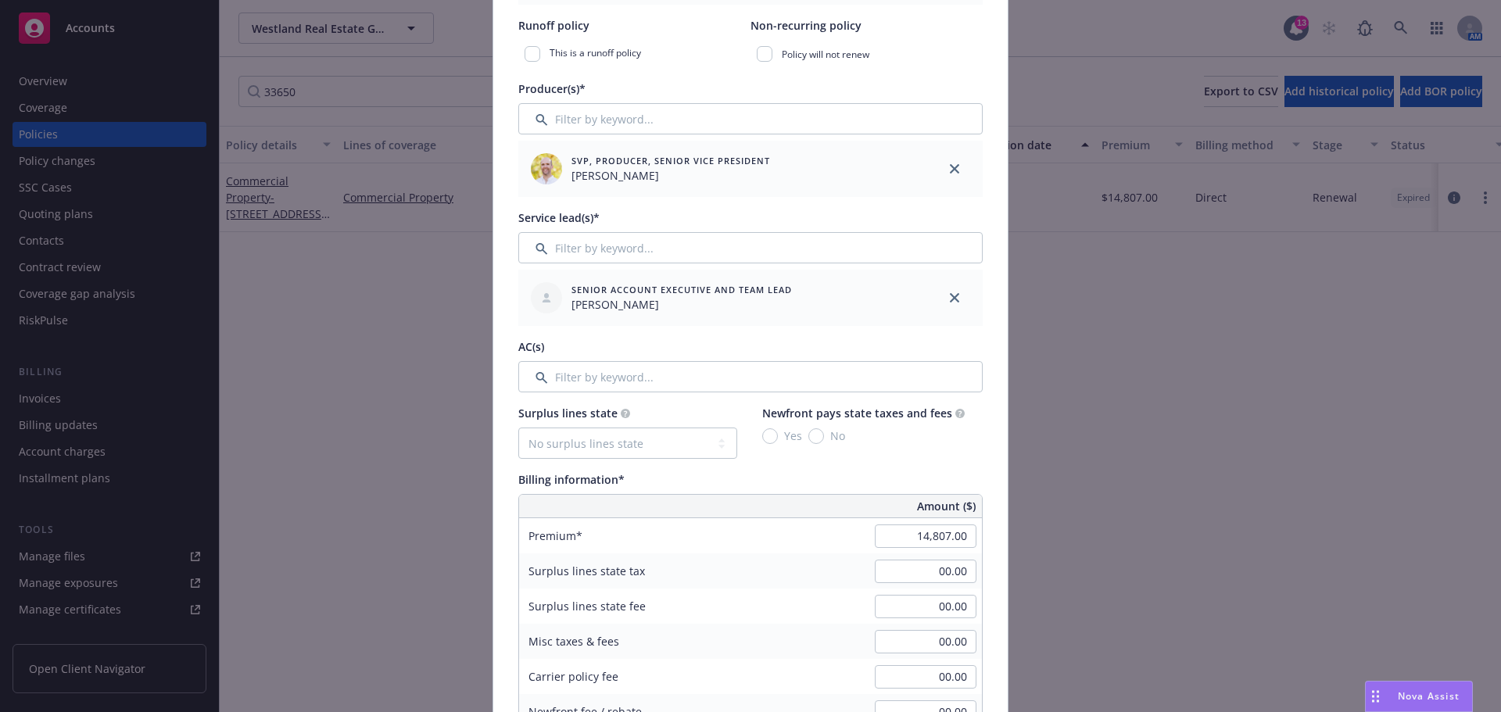
scroll to position [547, 0]
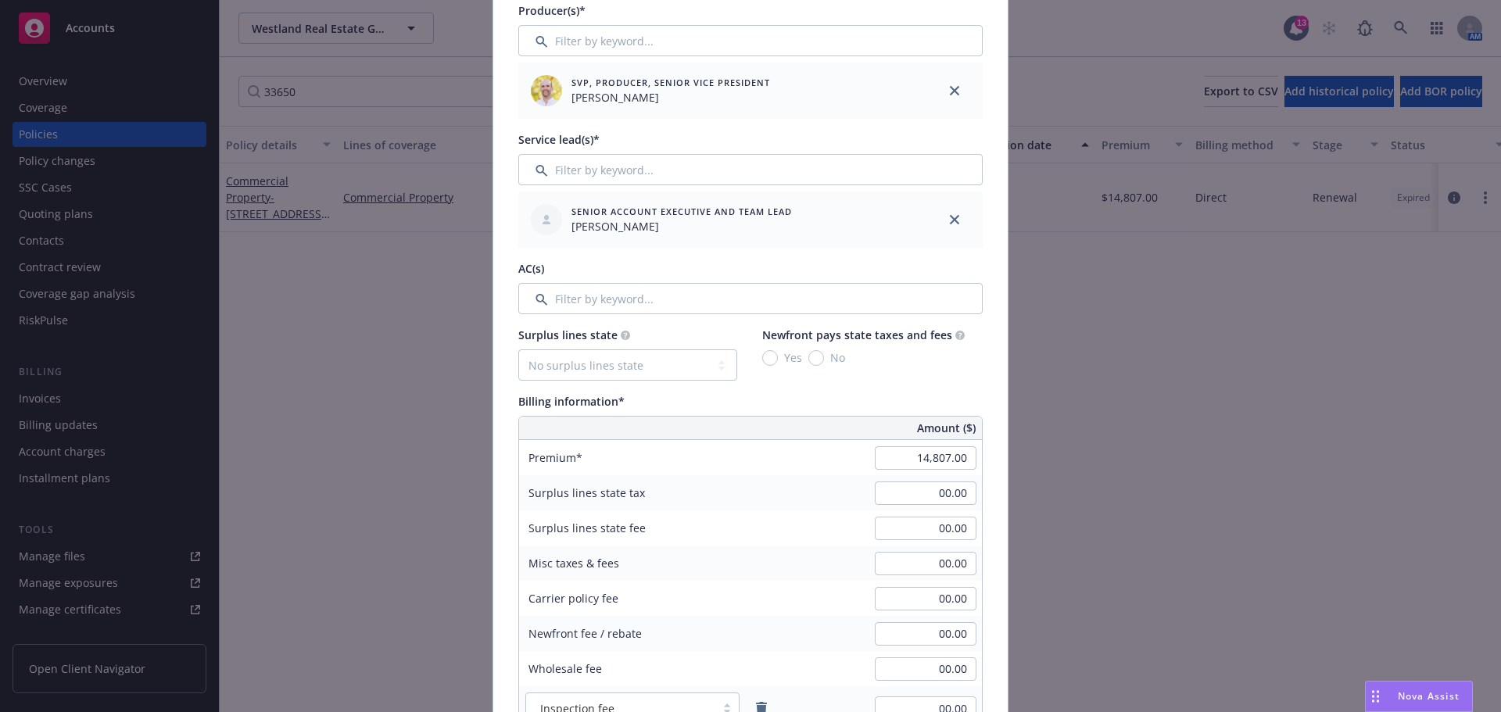
type input "COM 2693907 03"
click at [603, 307] on input "Filter by keyword..." at bounding box center [750, 298] width 464 height 31
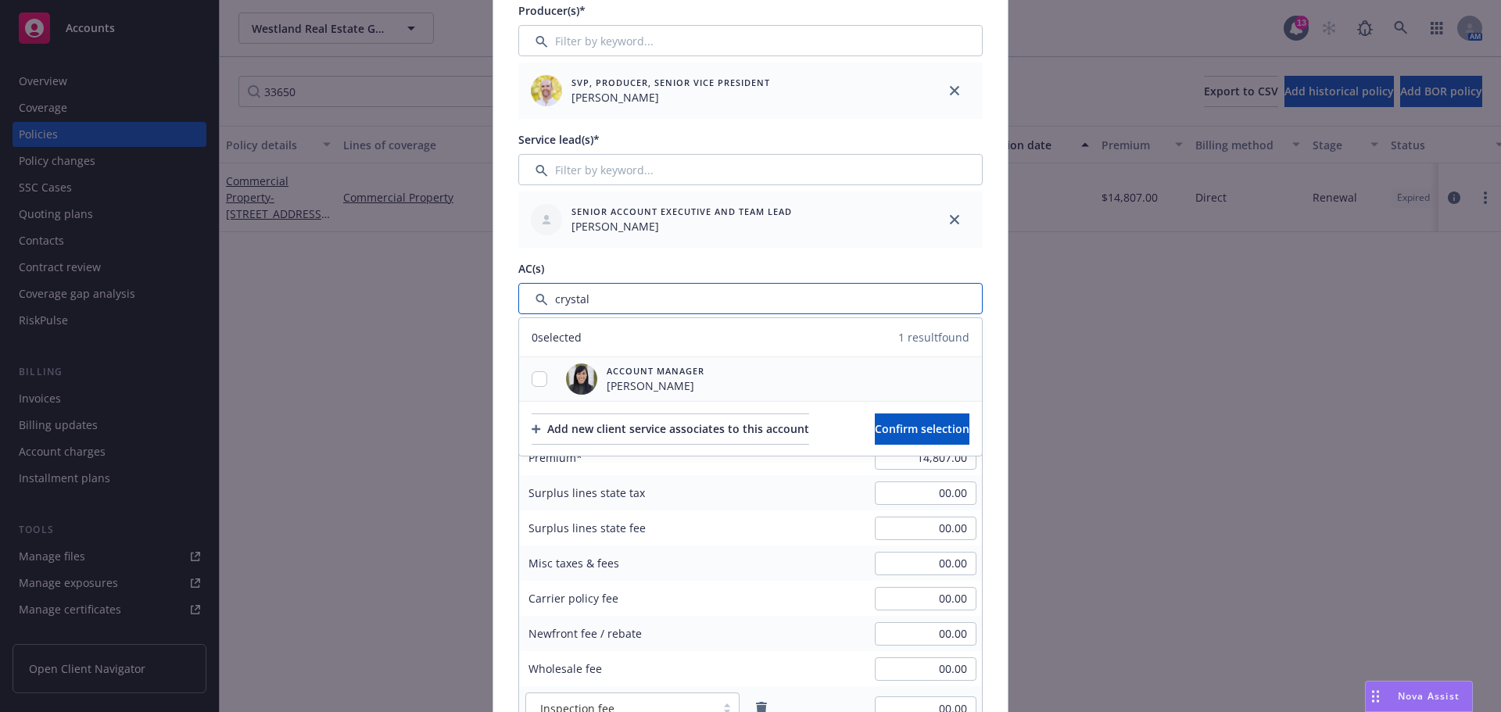
type input "crystal"
click at [537, 388] on div at bounding box center [539, 379] width 41 height 44
click at [532, 378] on input "checkbox" at bounding box center [540, 379] width 16 height 16
checkbox input "true"
drag, startPoint x: 607, startPoint y: 295, endPoint x: 445, endPoint y: 299, distance: 161.9
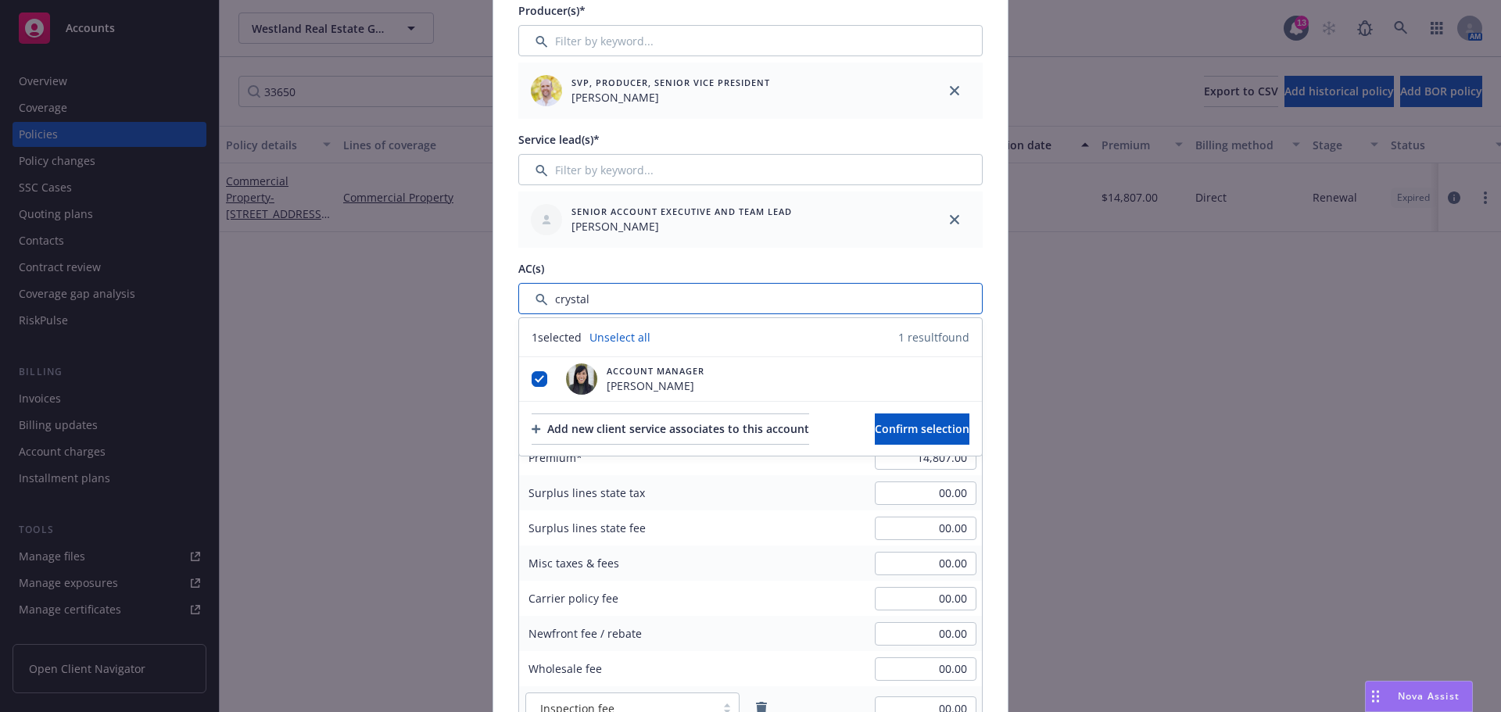
click at [445, 299] on div "Create renewal policy with incumbent Policy number* COM 2693907 03 Policy numbe…" at bounding box center [750, 356] width 1501 height 712
type input "[PERSON_NAME]"
click at [532, 378] on input "checkbox" at bounding box center [540, 379] width 16 height 16
checkbox input "true"
click at [942, 430] on span "Confirm selection" at bounding box center [922, 428] width 95 height 15
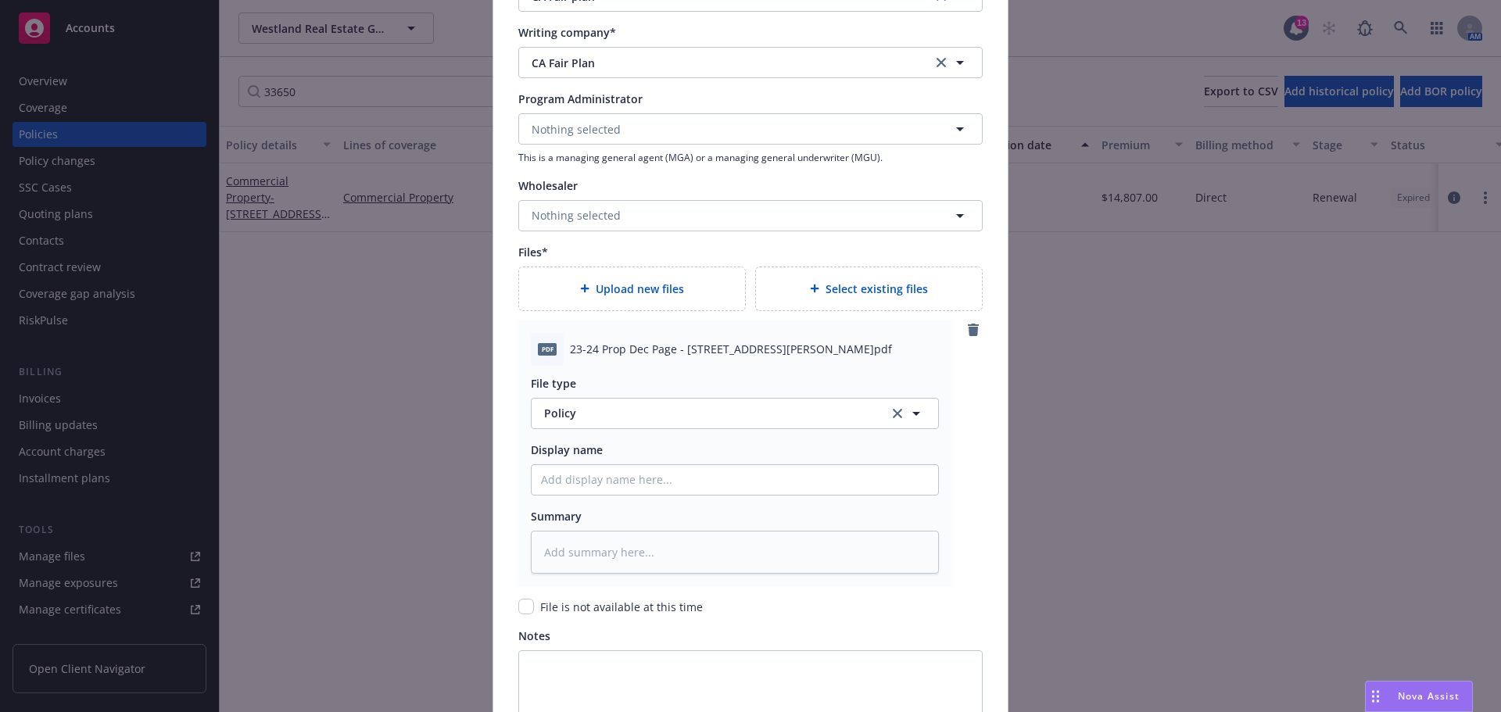
scroll to position [1642, 0]
click at [613, 480] on input "Policy display name" at bounding box center [735, 479] width 407 height 30
paste input "23-24 Prop Dec Page - [STREET_ADDRESS][PERSON_NAME]"
type textarea "x"
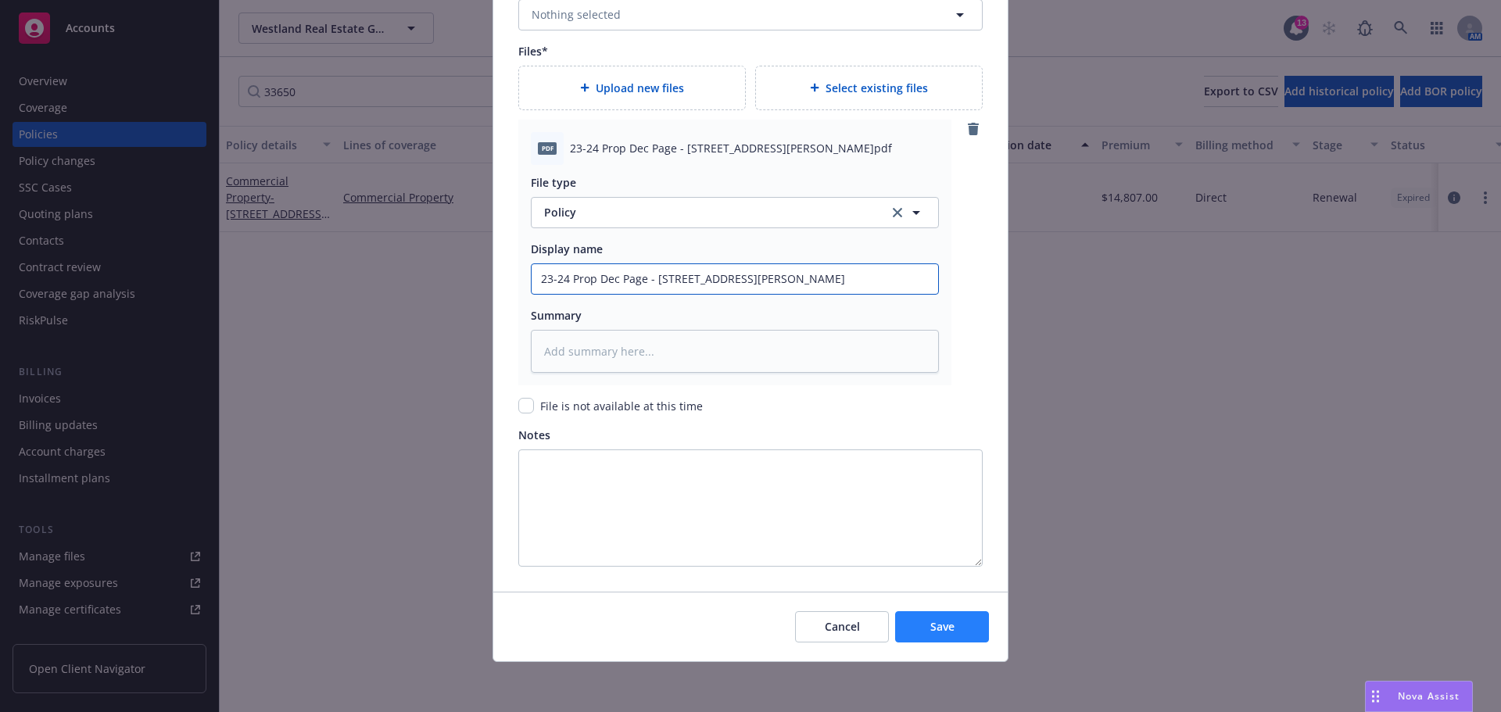
type input "23-24 Prop Dec Page - [STREET_ADDRESS][PERSON_NAME]"
click at [918, 614] on button "Save" at bounding box center [942, 626] width 94 height 31
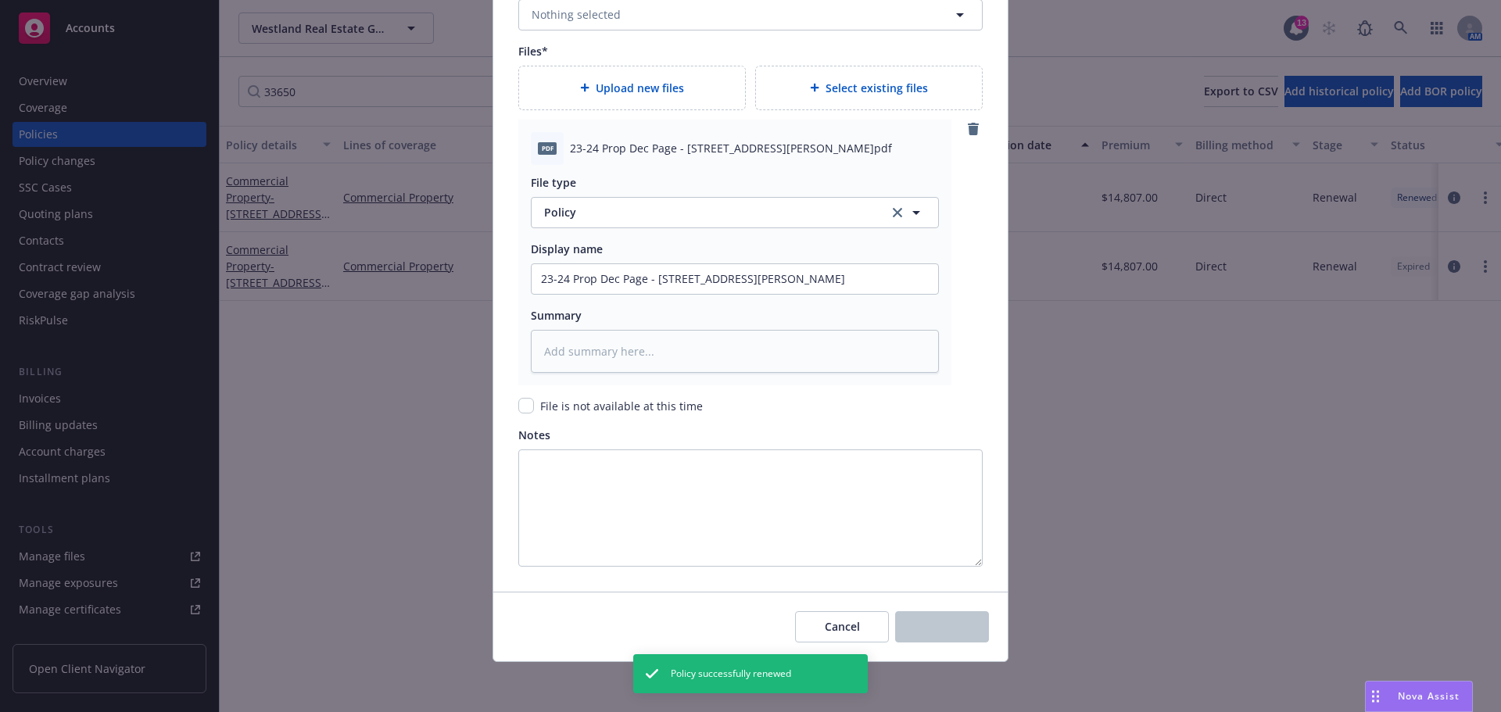
type textarea "x"
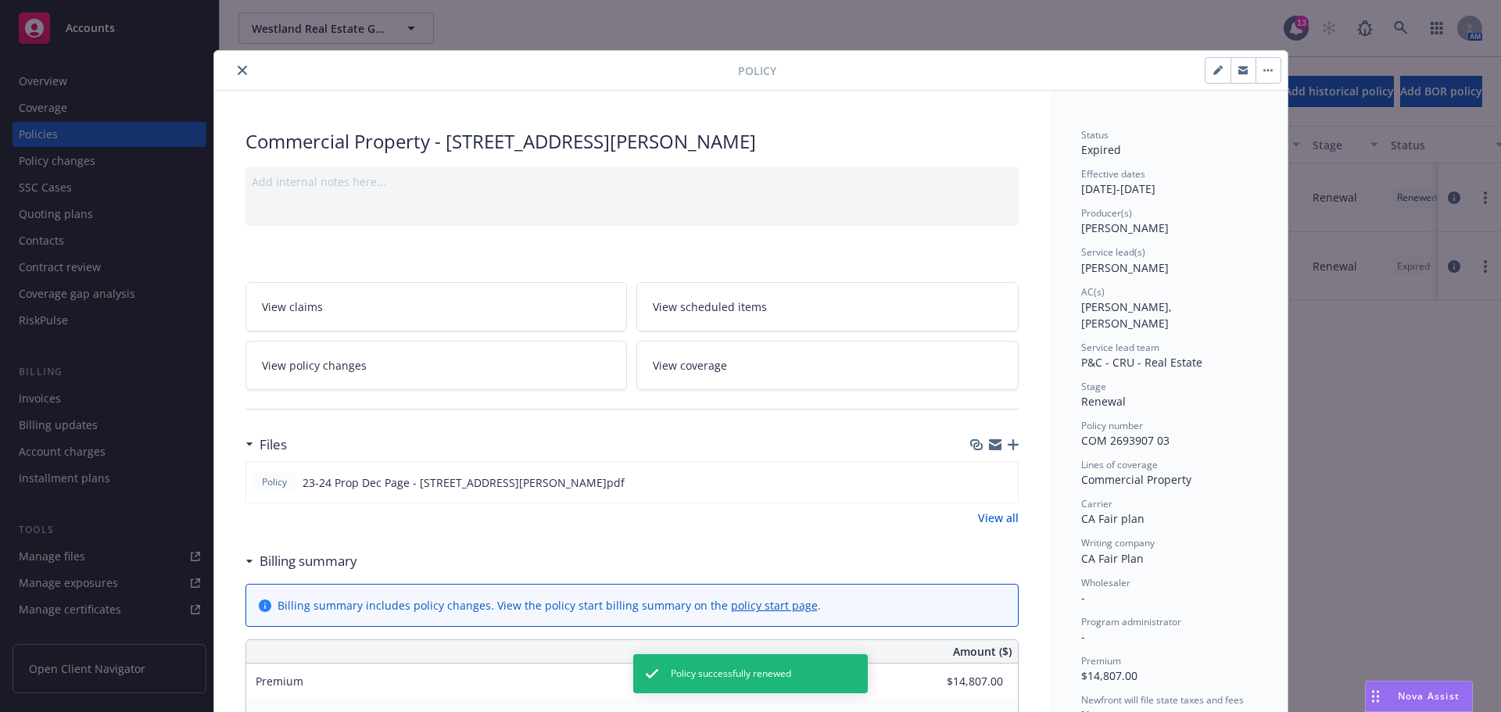
click at [233, 70] on button "close" at bounding box center [242, 70] width 19 height 19
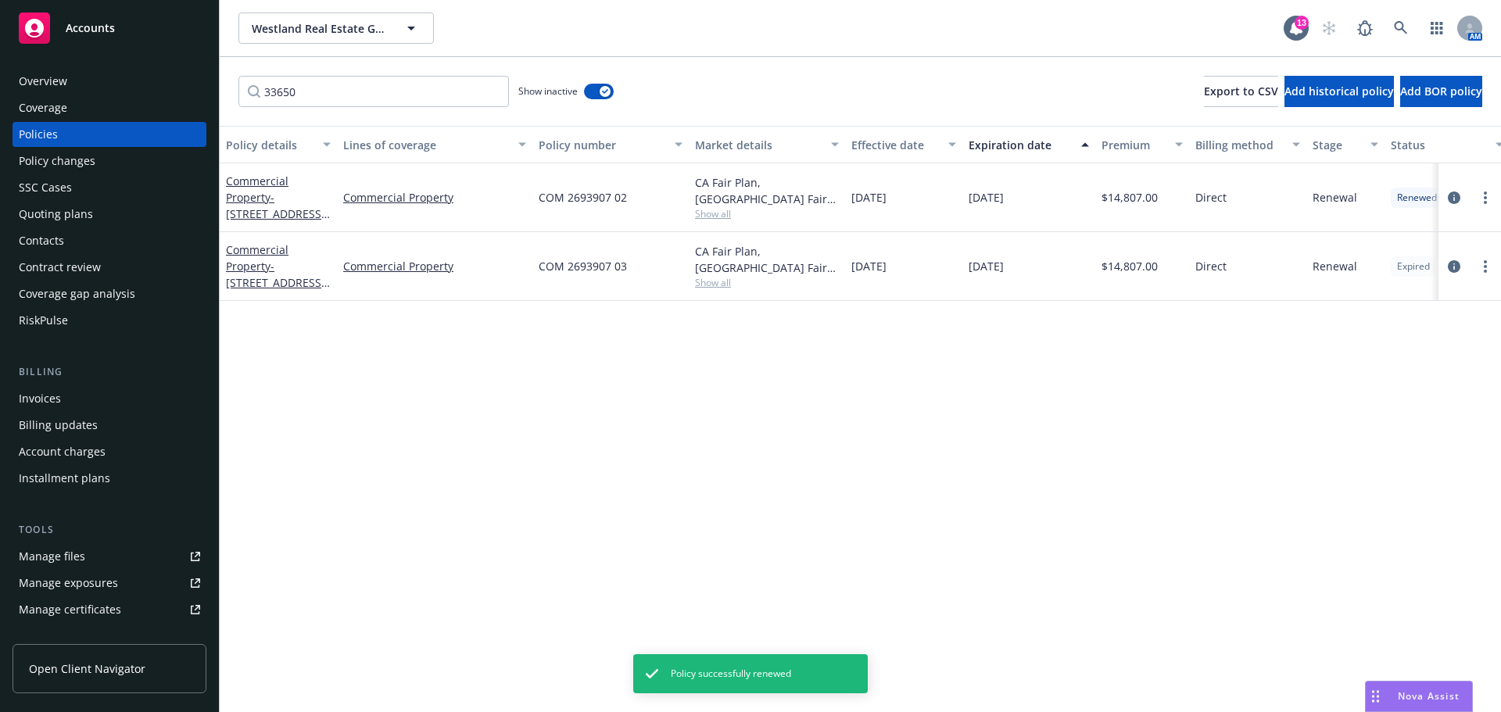
click at [621, 408] on div "Policy details Lines of coverage Policy number Market details Effective date Ex…" at bounding box center [860, 419] width 1281 height 586
click at [1486, 264] on icon "more" at bounding box center [1485, 266] width 3 height 13
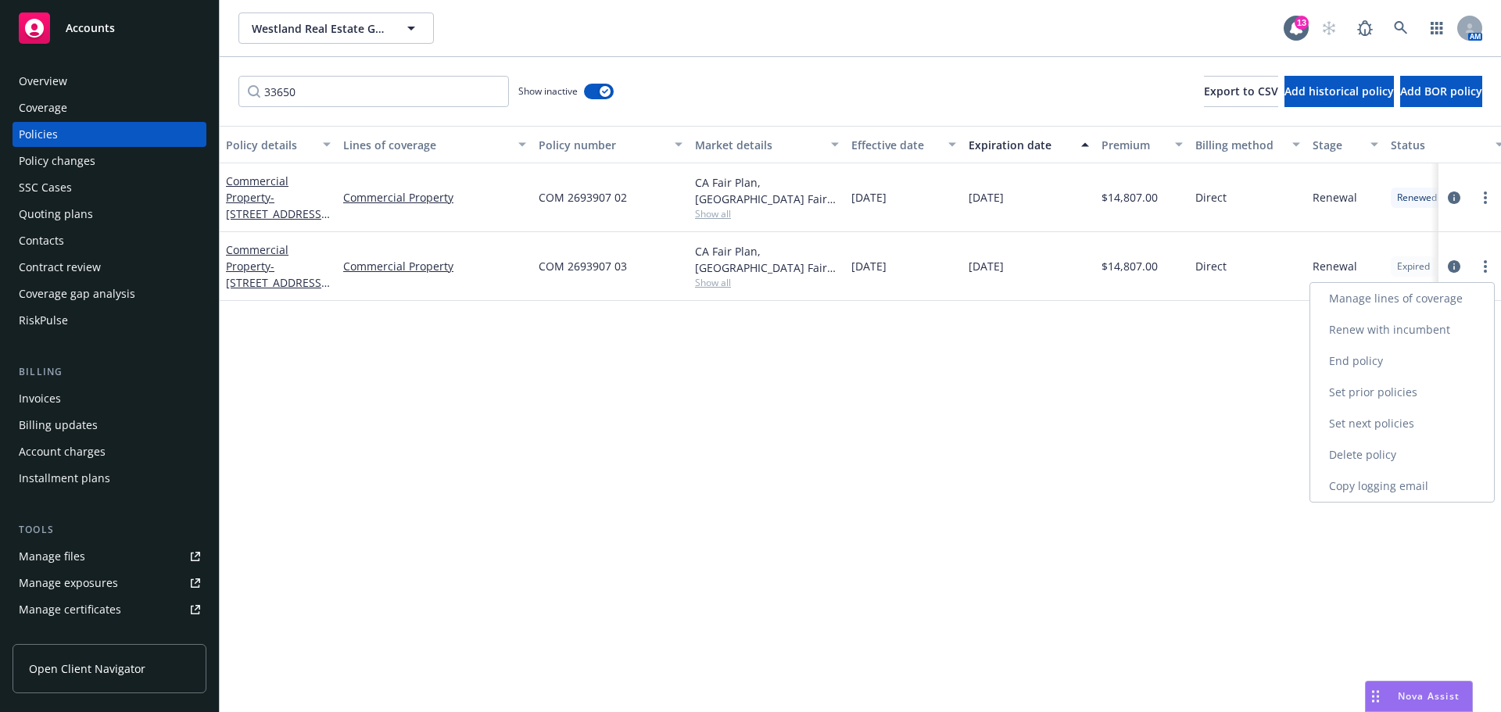
click at [1409, 330] on link "Renew with incumbent" at bounding box center [1402, 329] width 184 height 31
select select "12"
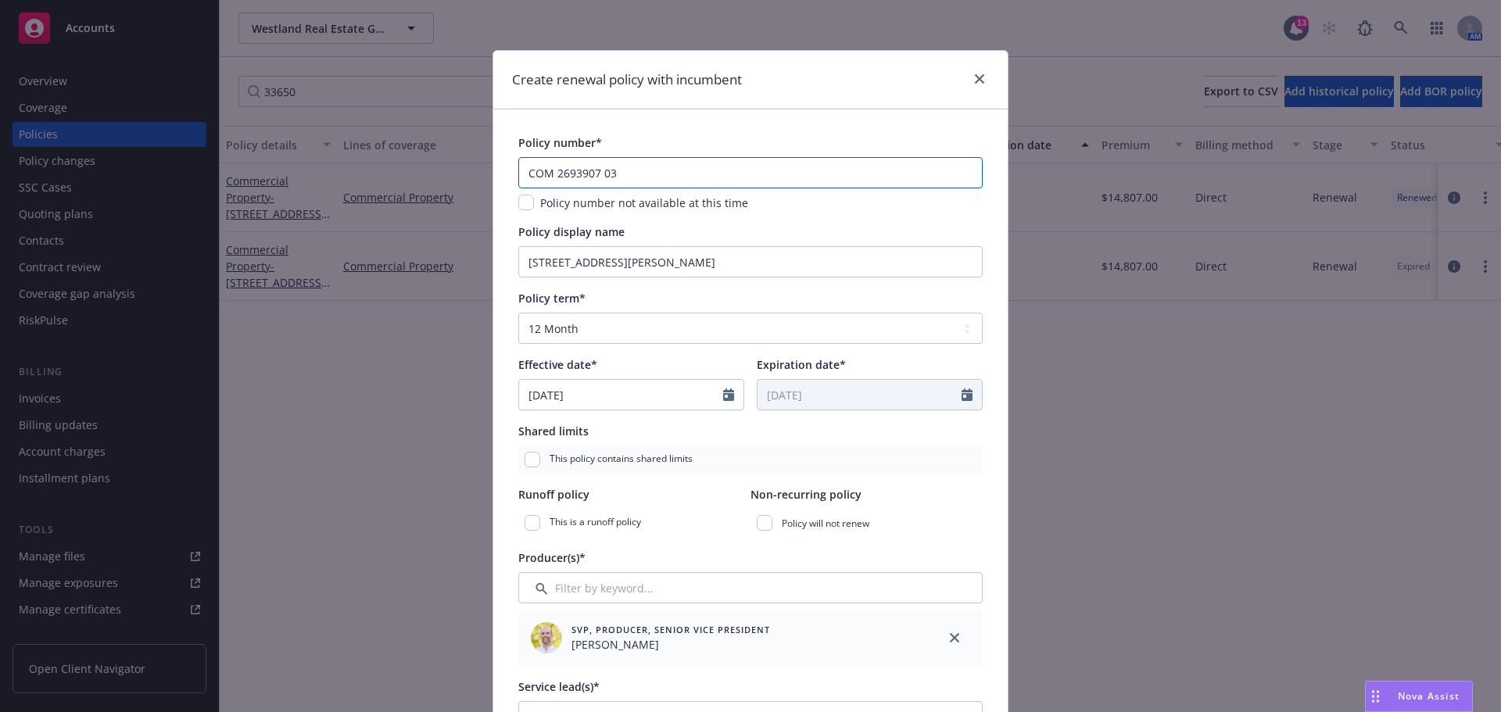
click at [674, 165] on input "COM 2693907 03" at bounding box center [750, 172] width 464 height 31
paste input "O M 0 3 01204191 04"
drag, startPoint x: 532, startPoint y: 177, endPoint x: 541, endPoint y: 177, distance: 9.4
click at [532, 177] on input "C O M 0 3 01204191 04" at bounding box center [750, 172] width 464 height 31
click at [568, 176] on input "COM 03 01204191 04" at bounding box center [750, 172] width 464 height 31
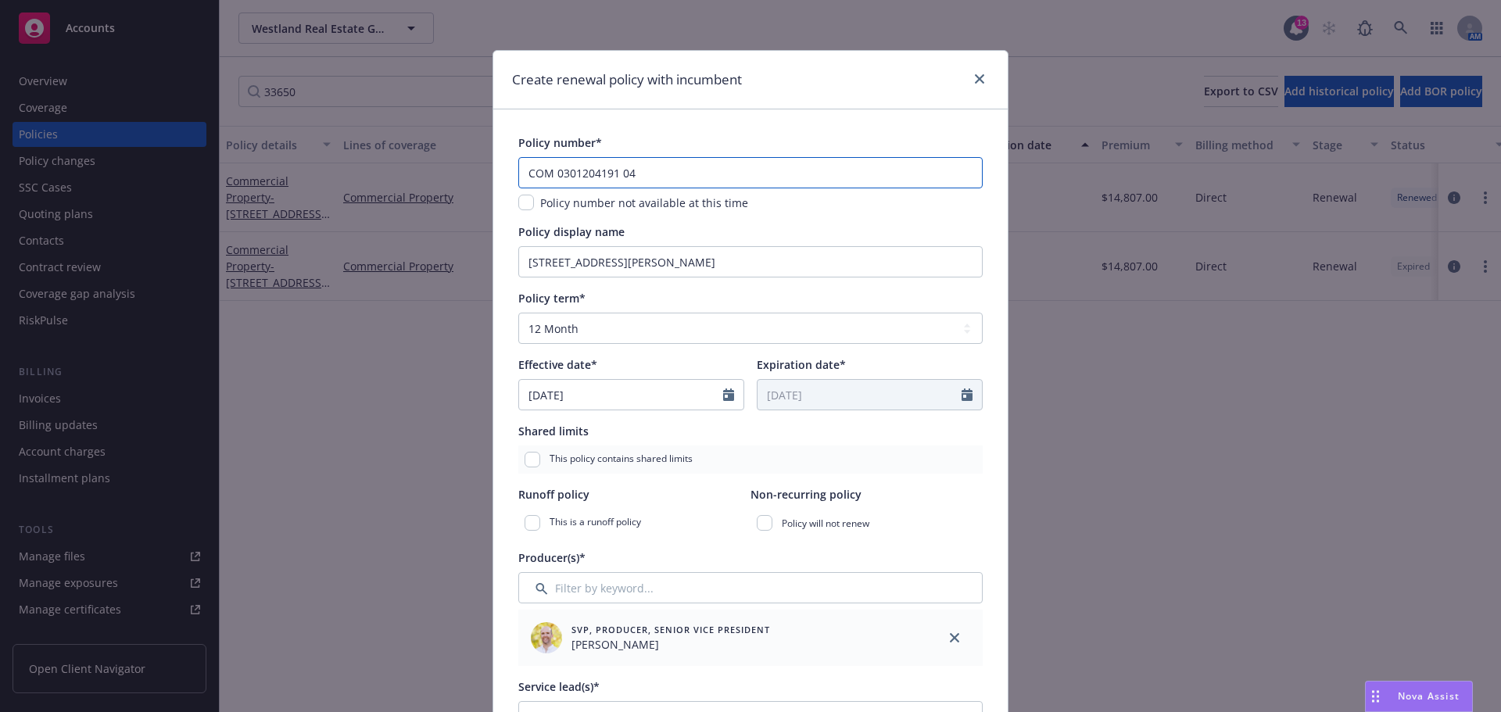
type input "COM 0301204191 04"
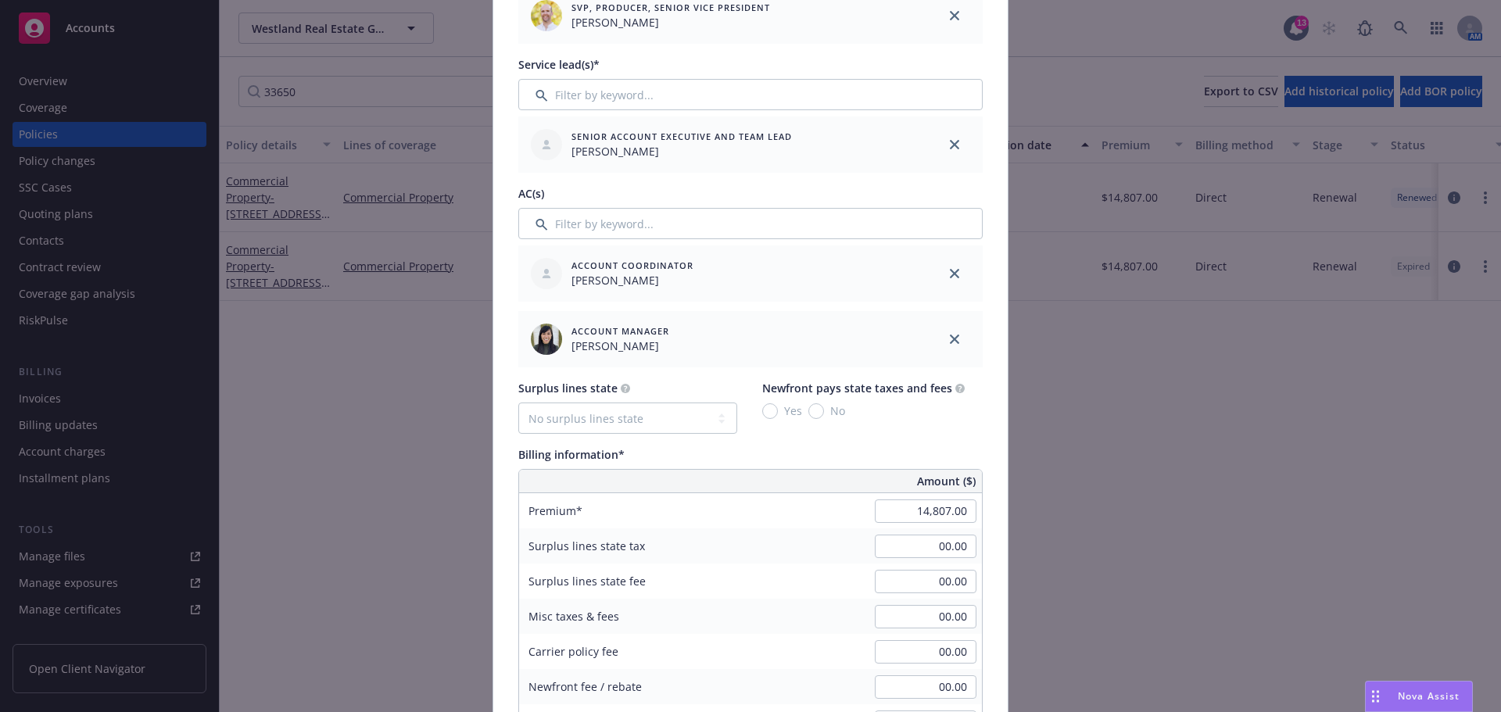
scroll to position [625, 0]
click at [912, 508] on input "14,807.00" at bounding box center [926, 507] width 102 height 23
type input "20,488.00"
type input "2868.32"
click at [809, 457] on div "Billing information*" at bounding box center [750, 451] width 464 height 16
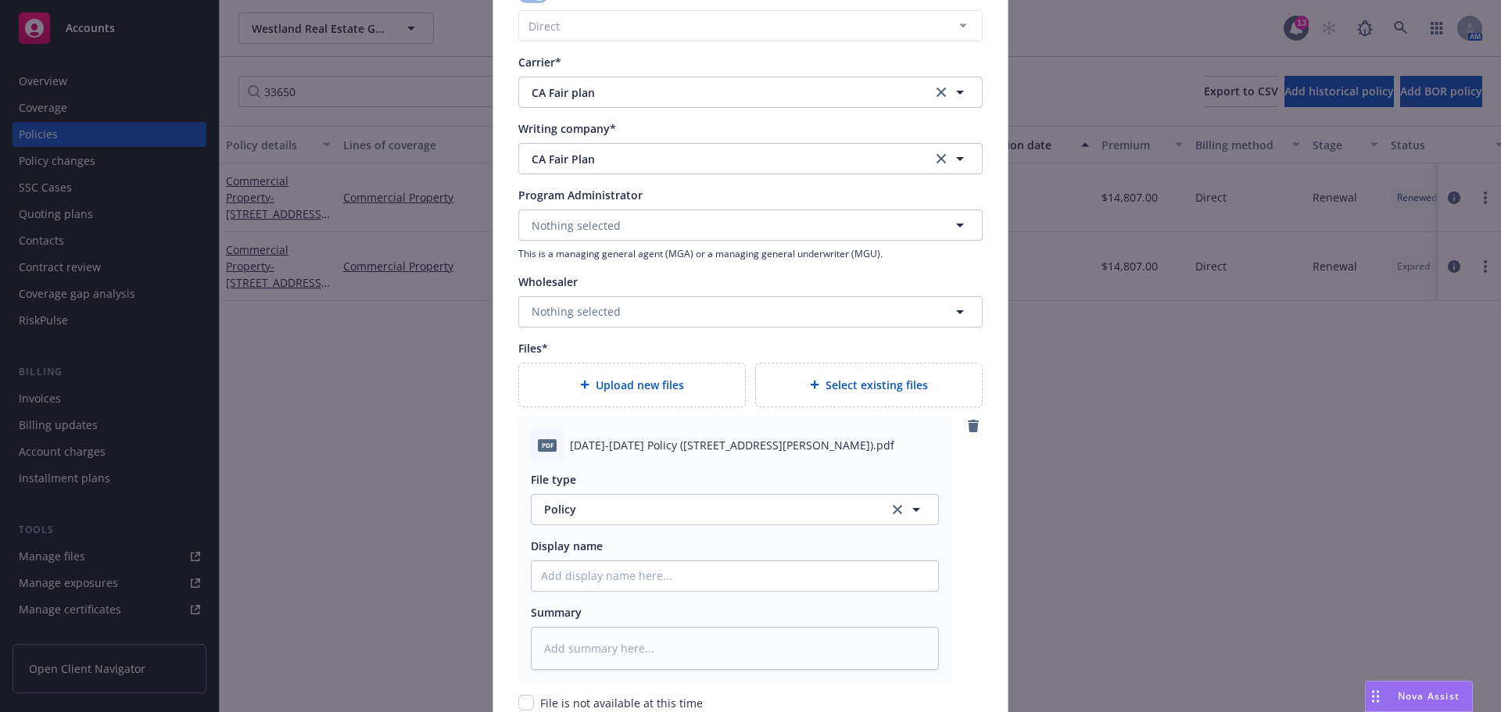
scroll to position [1642, 0]
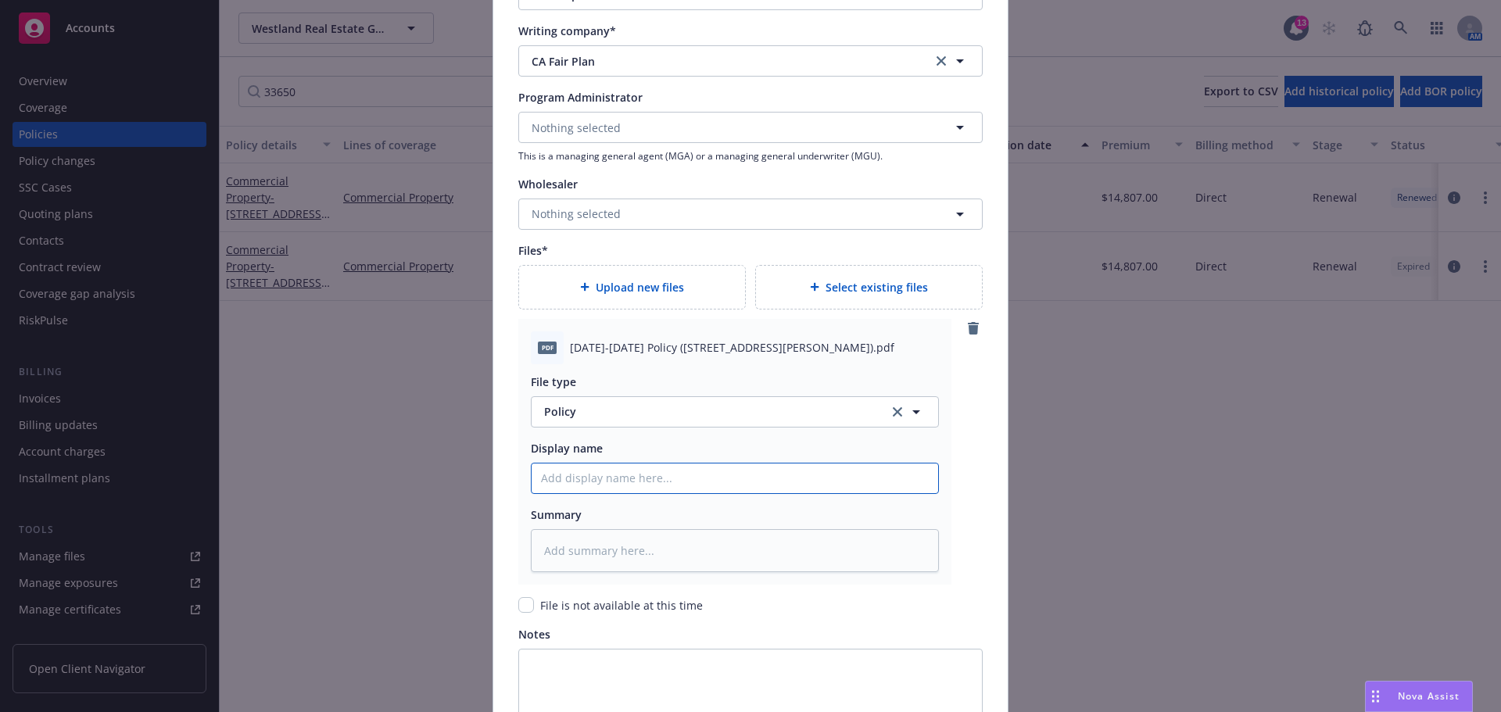
click at [643, 478] on input "Policy display name" at bounding box center [735, 479] width 407 height 30
paste input "[DATE]-[DATE] Policy ([STREET_ADDRESS][PERSON_NAME])"
type textarea "x"
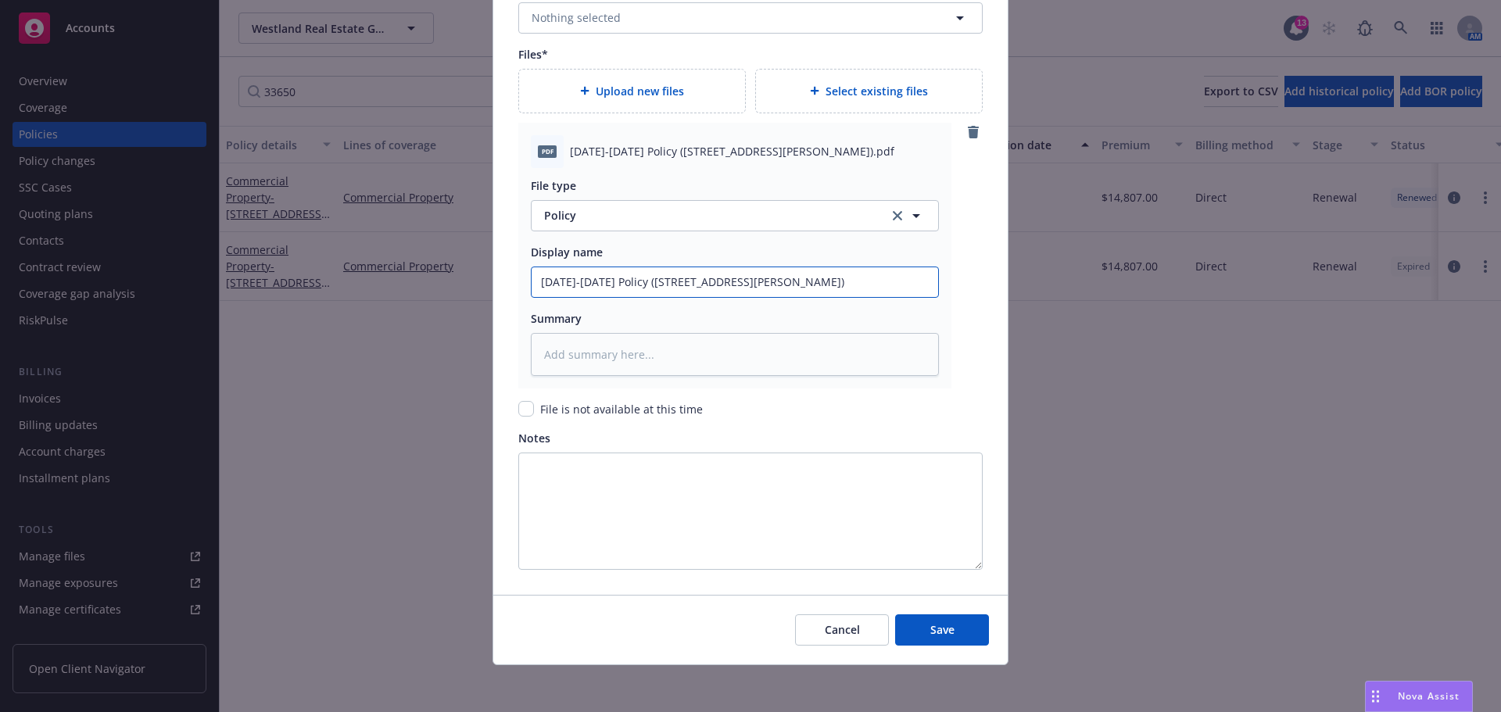
scroll to position [1841, 0]
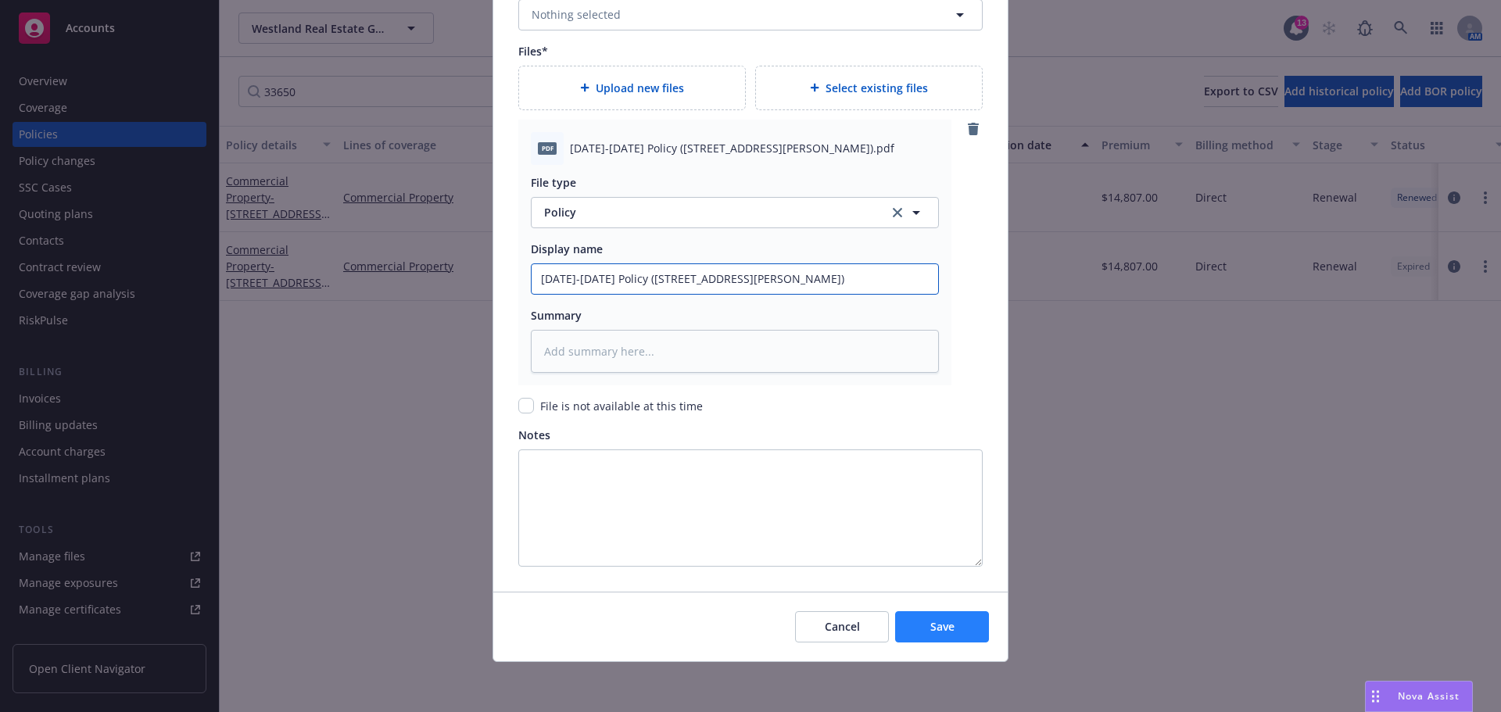
type input "[DATE]-[DATE] Policy ([STREET_ADDRESS][PERSON_NAME])"
click at [930, 621] on span "Save" at bounding box center [942, 626] width 24 height 15
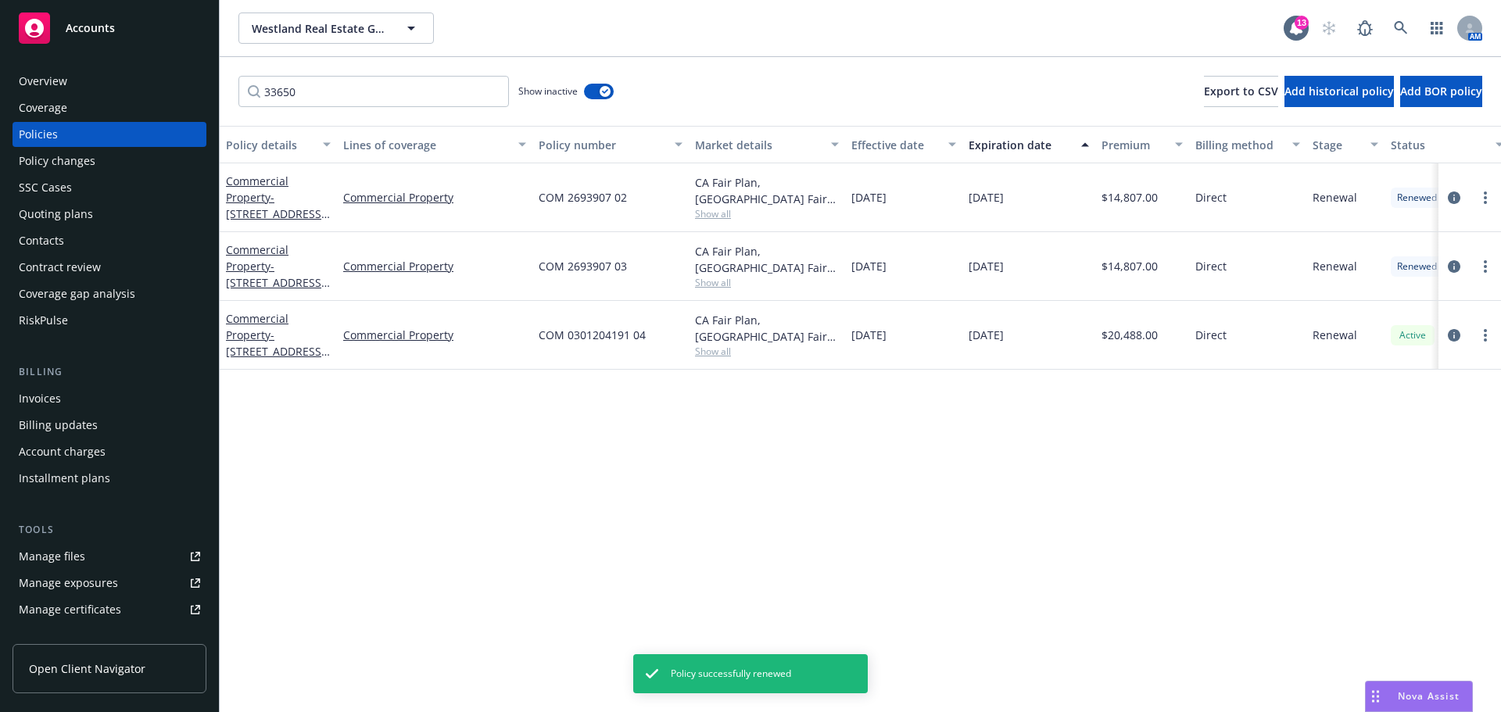
type textarea "x"
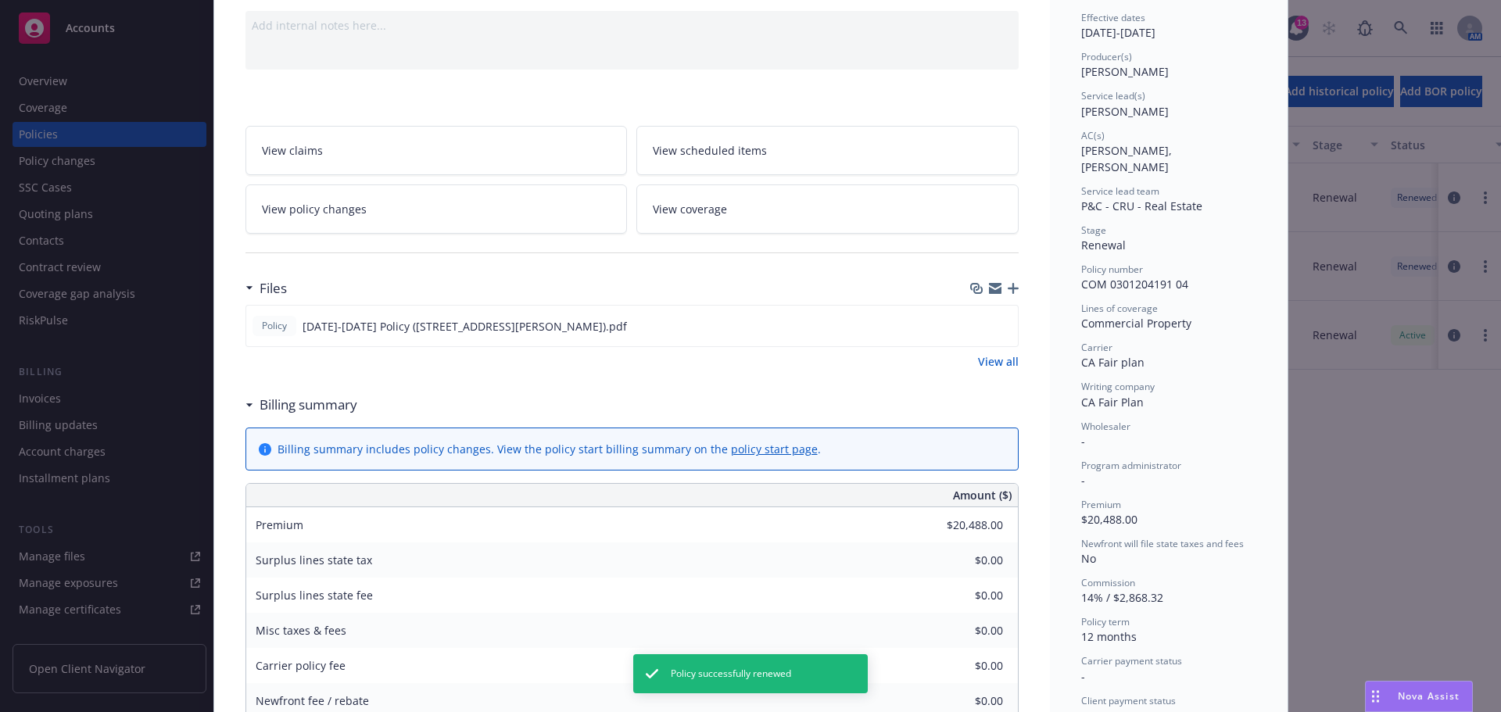
scroll to position [235, 0]
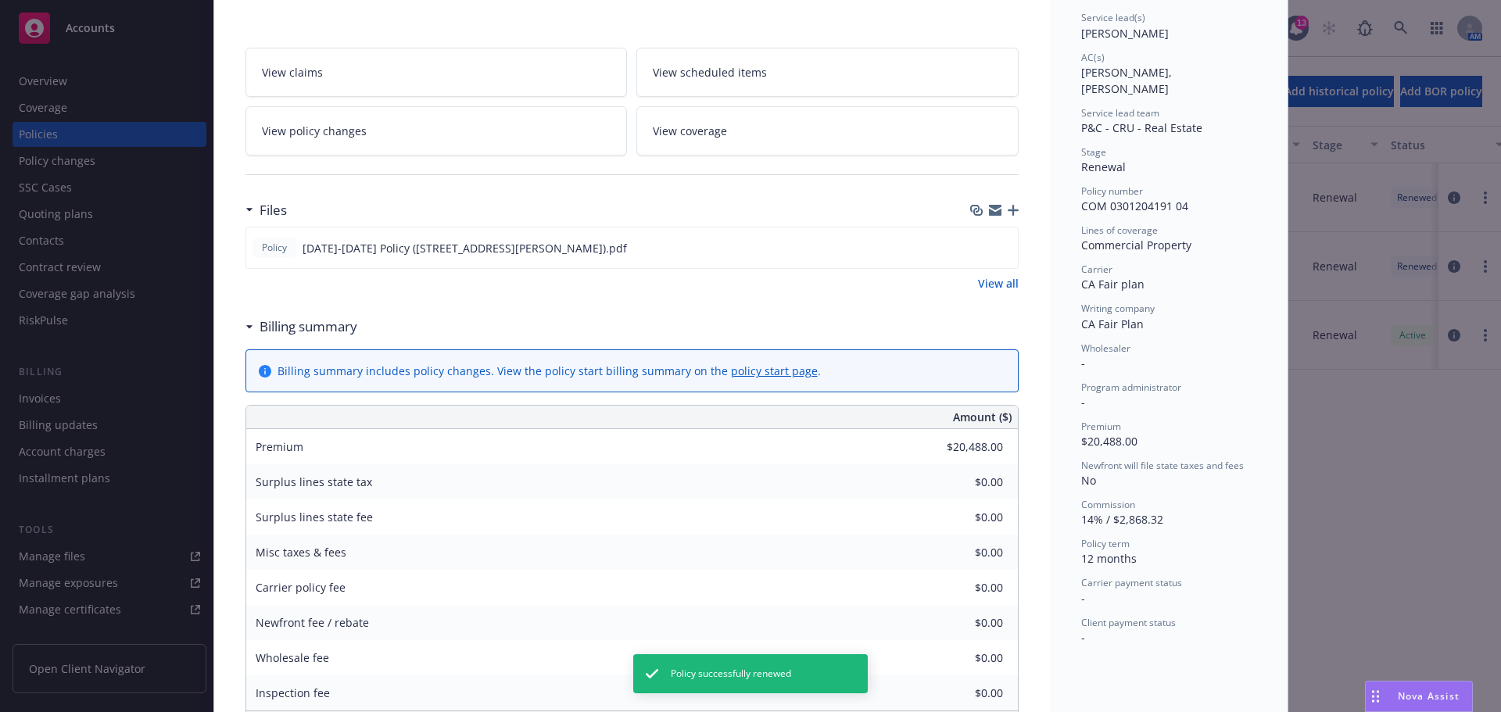
click at [1008, 205] on icon "button" at bounding box center [1013, 210] width 11 height 11
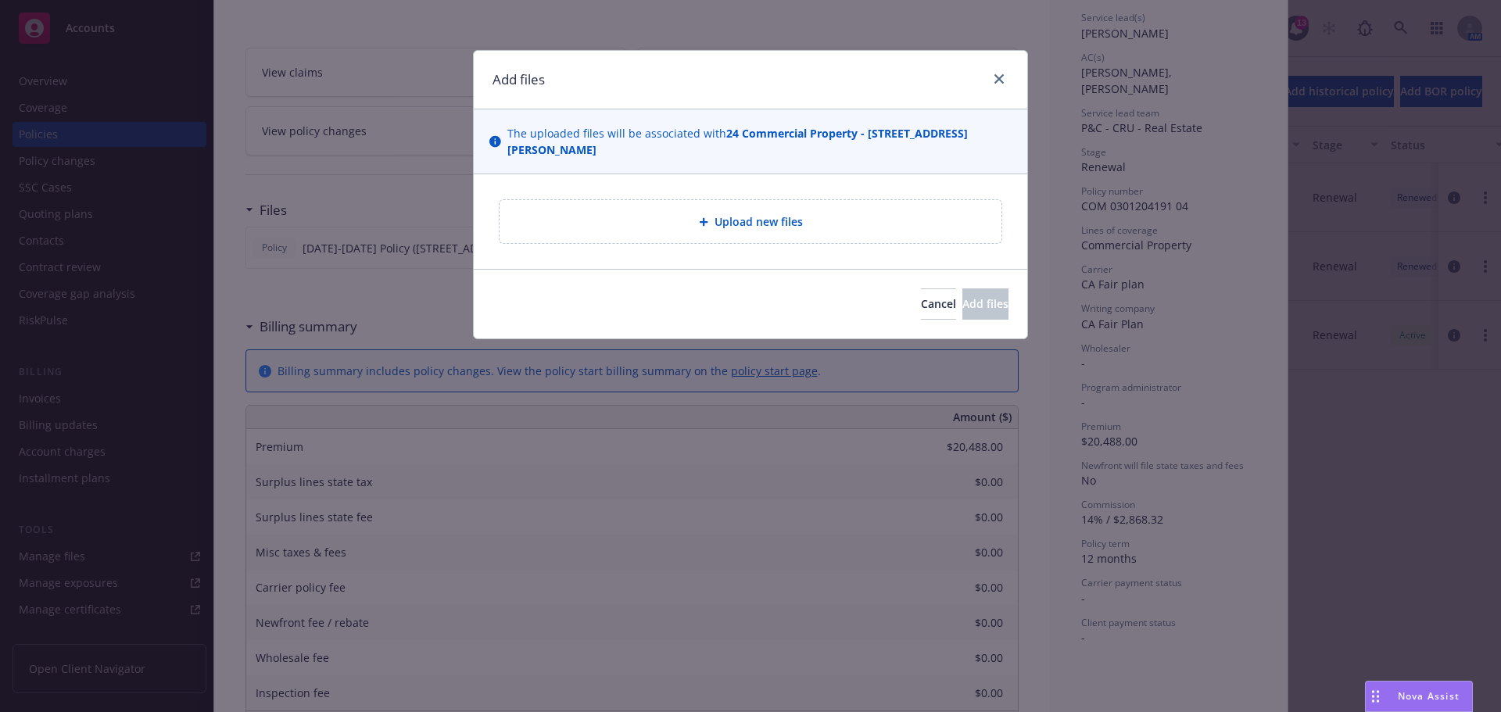
click at [688, 213] on div "Upload new files" at bounding box center [750, 222] width 477 height 18
click at [995, 77] on icon "close" at bounding box center [998, 78] width 9 height 9
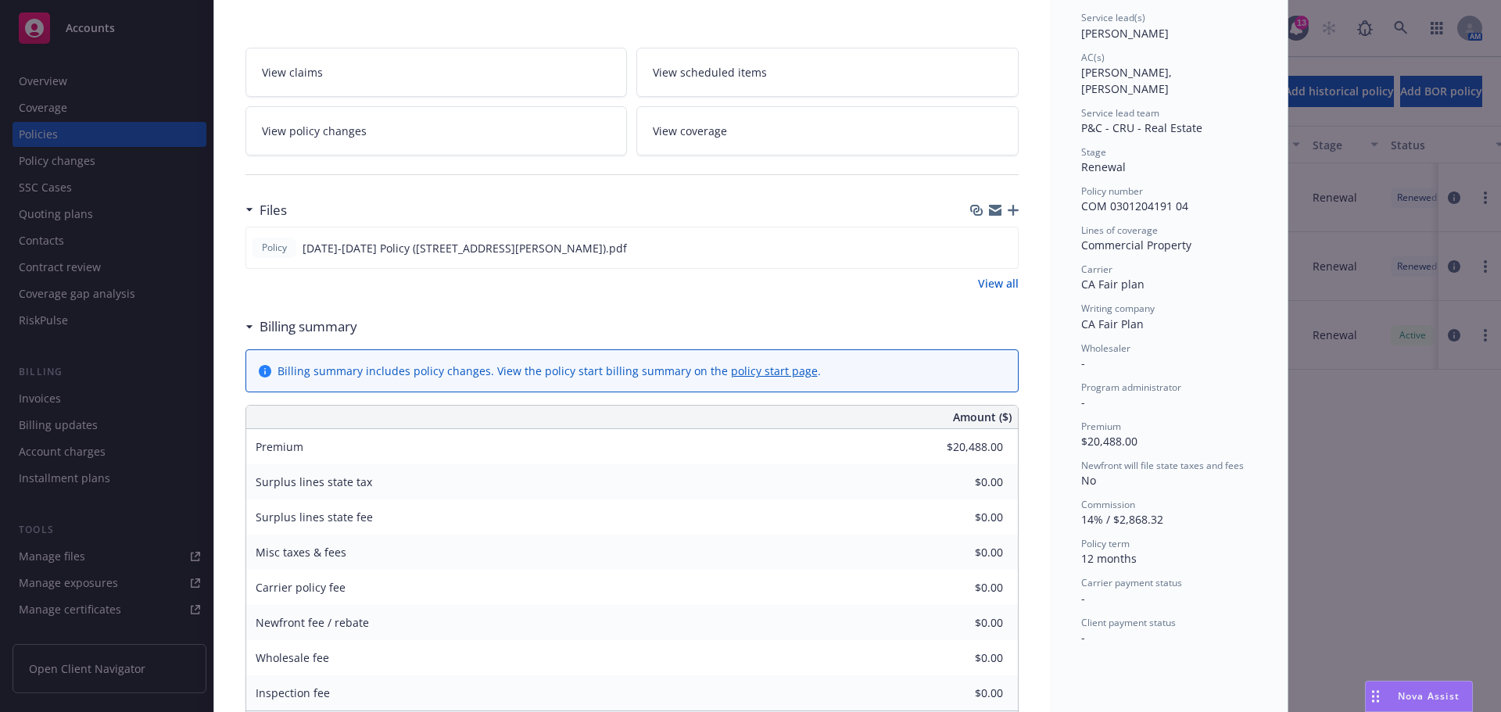
click at [1009, 209] on icon "button" at bounding box center [1013, 210] width 11 height 11
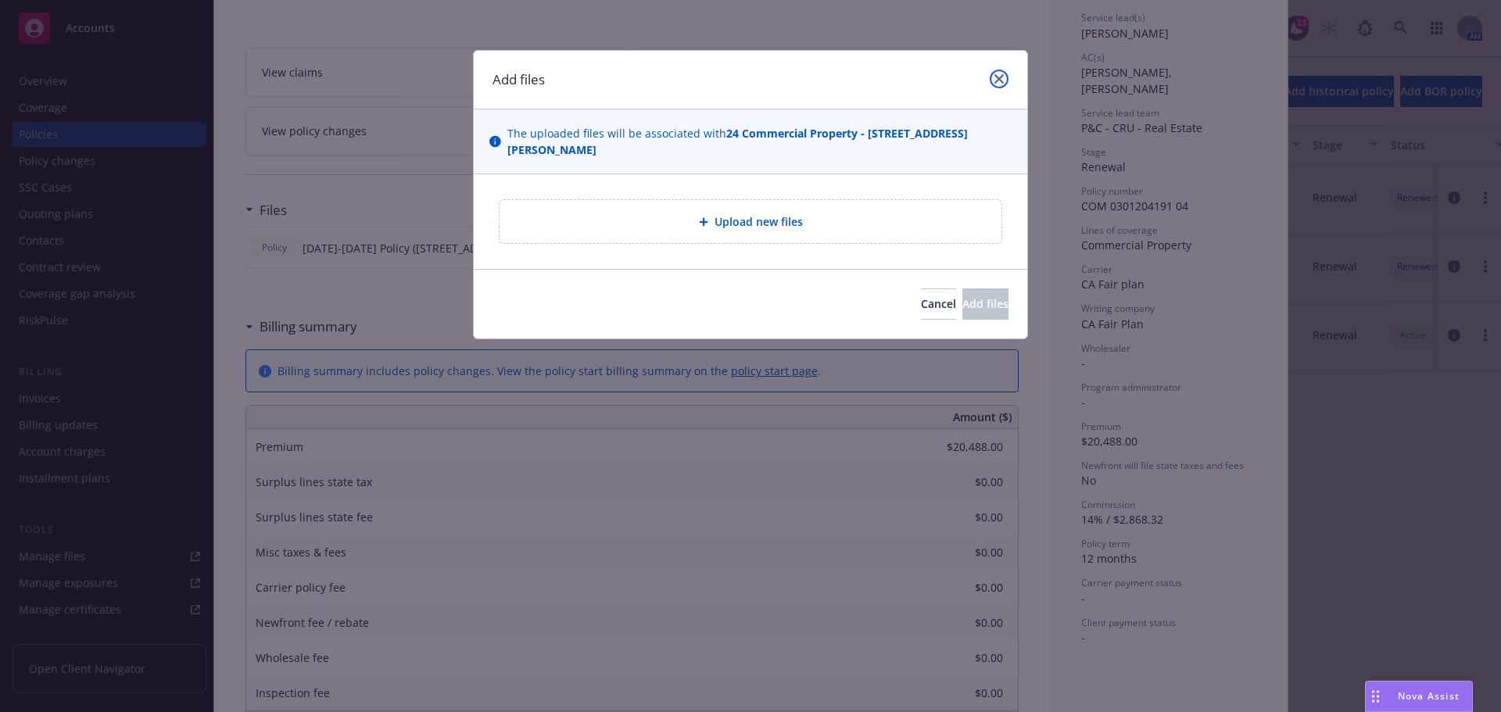
click at [1002, 74] on link "close" at bounding box center [999, 79] width 19 height 19
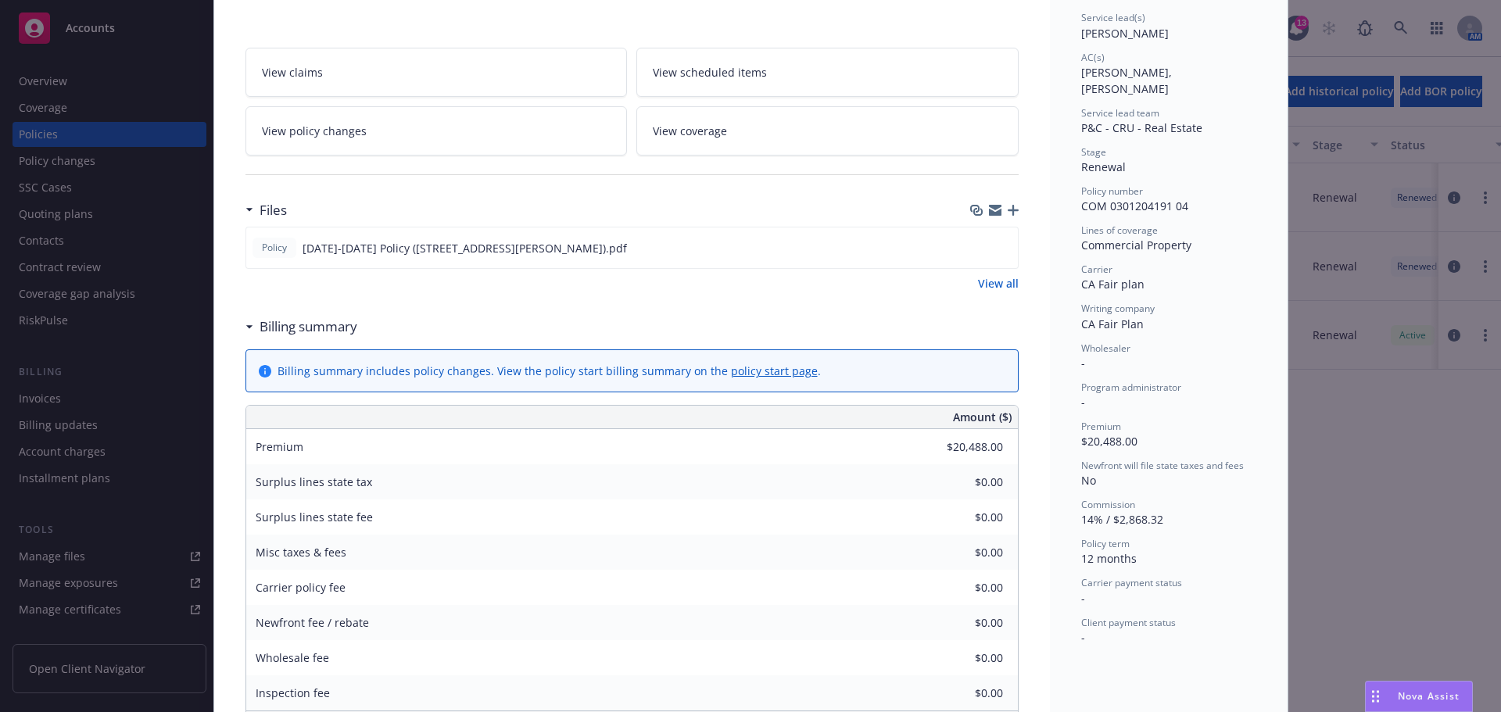
scroll to position [0, 0]
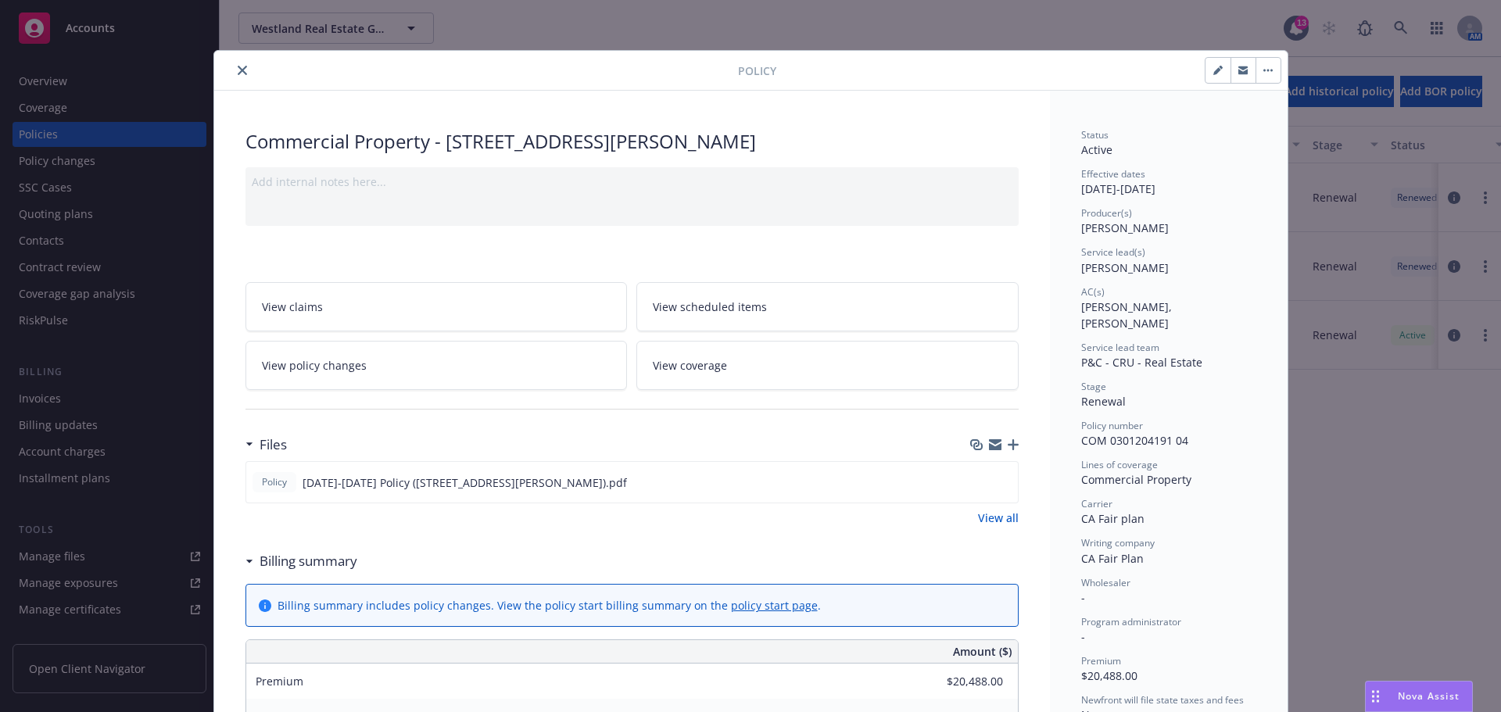
click at [238, 66] on icon "close" at bounding box center [242, 70] width 9 height 9
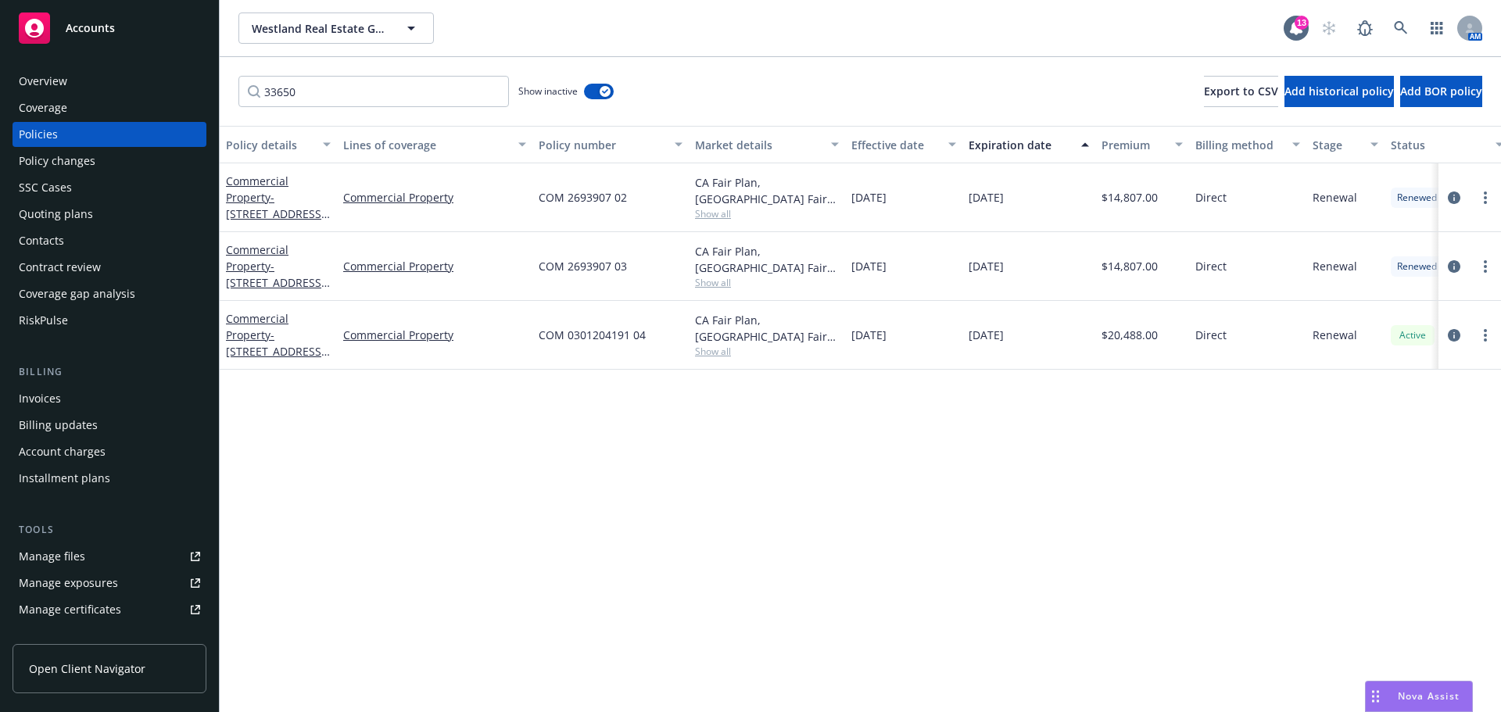
click at [819, 442] on div "Policy details Lines of coverage Policy number Market details Effective date Ex…" at bounding box center [860, 419] width 1281 height 586
click at [1456, 339] on icon "circleInformation" at bounding box center [1454, 335] width 13 height 13
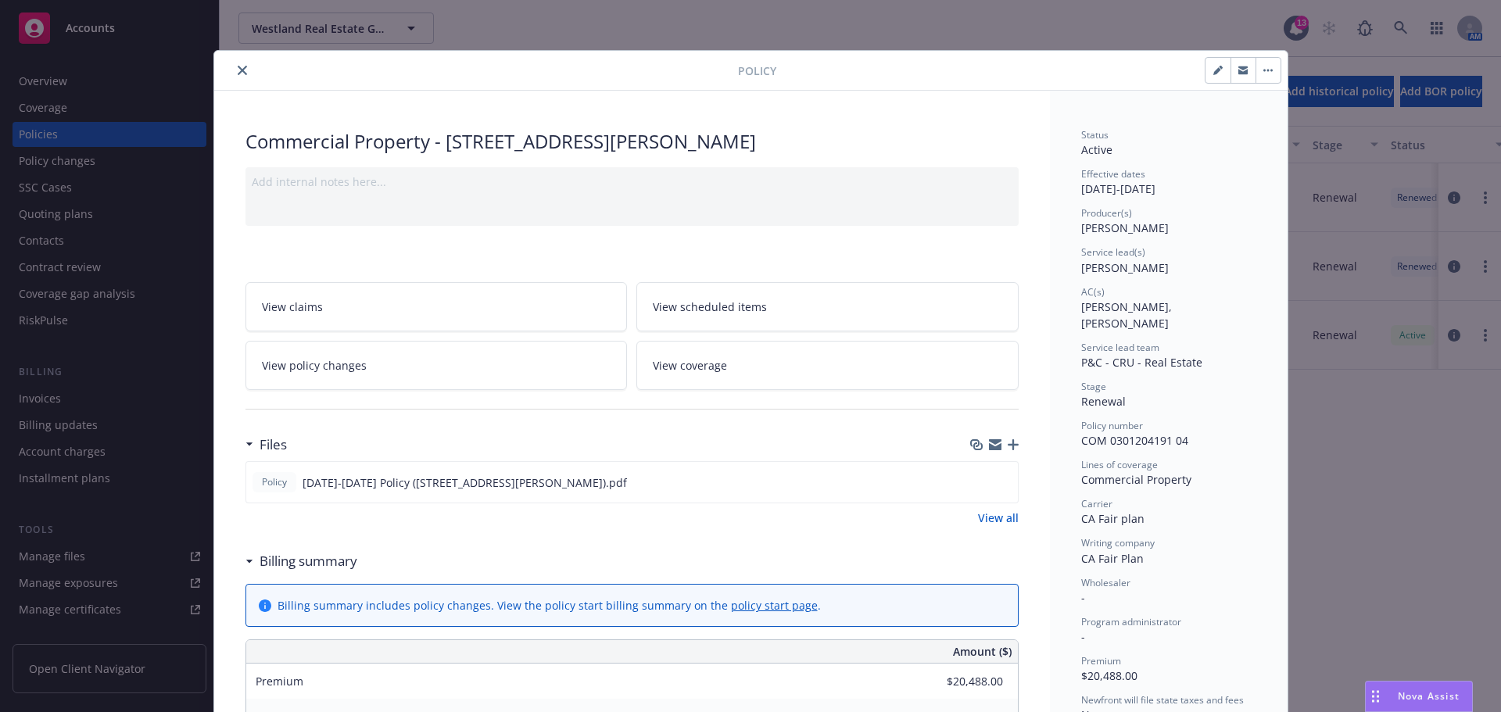
scroll to position [47, 0]
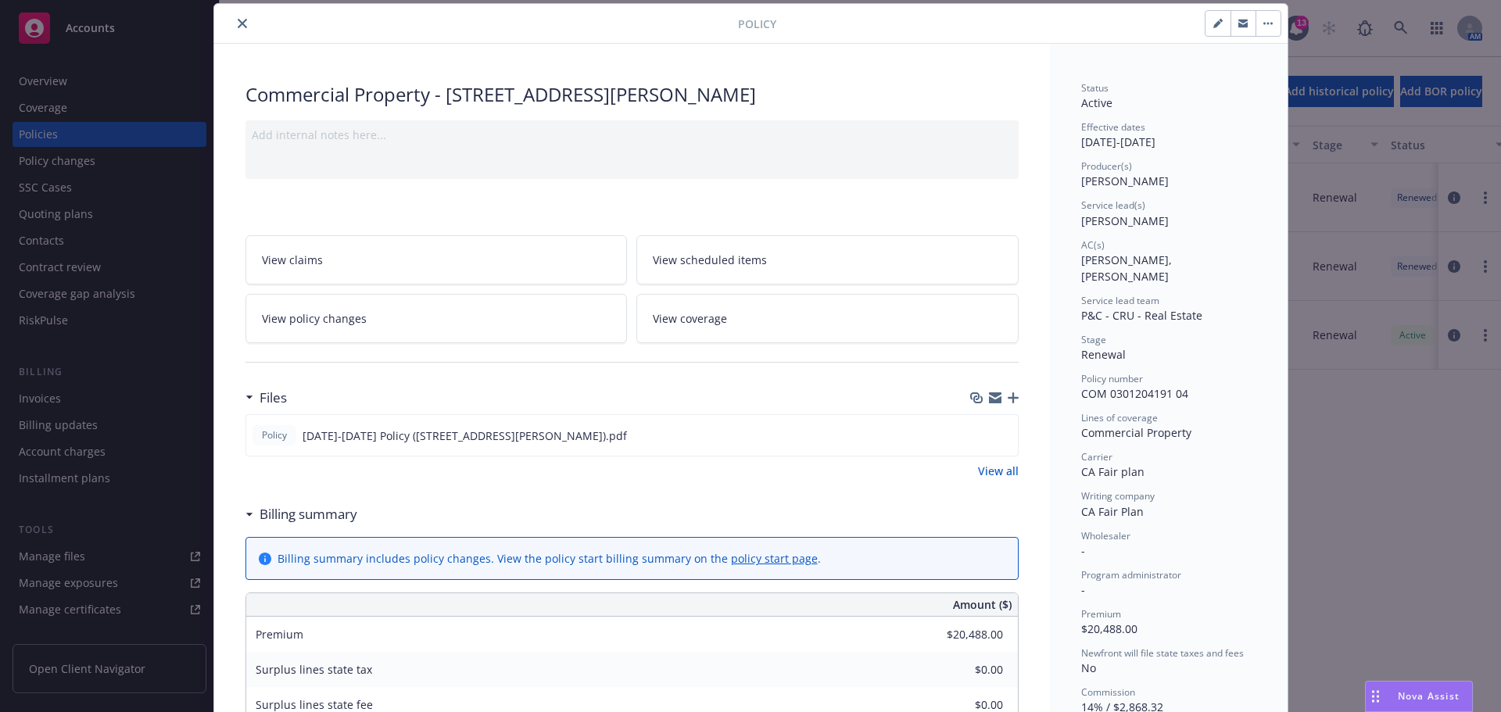
click at [1008, 396] on icon "button" at bounding box center [1013, 397] width 11 height 11
